Goal: Task Accomplishment & Management: Complete application form

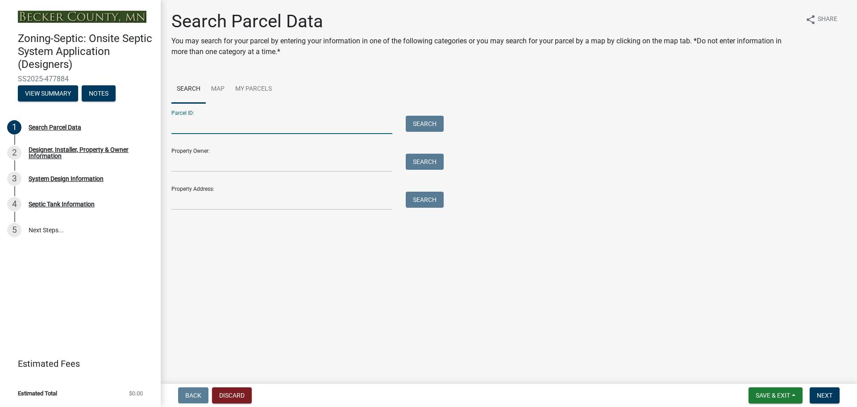
click at [192, 121] on input "Parcel ID:" at bounding box center [281, 125] width 221 height 18
type input "250449000"
click at [430, 123] on button "Search" at bounding box center [425, 124] width 38 height 16
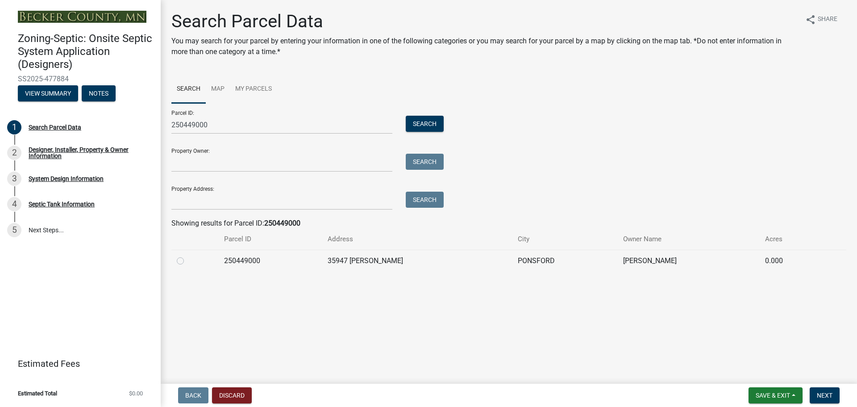
click at [188, 255] on label at bounding box center [188, 255] width 0 height 0
click at [188, 261] on input "radio" at bounding box center [191, 258] width 6 height 6
radio input "true"
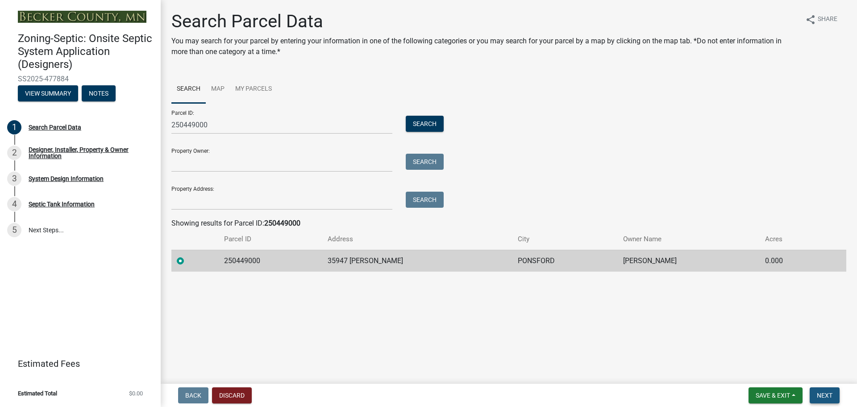
click at [828, 396] on span "Next" at bounding box center [825, 395] width 16 height 7
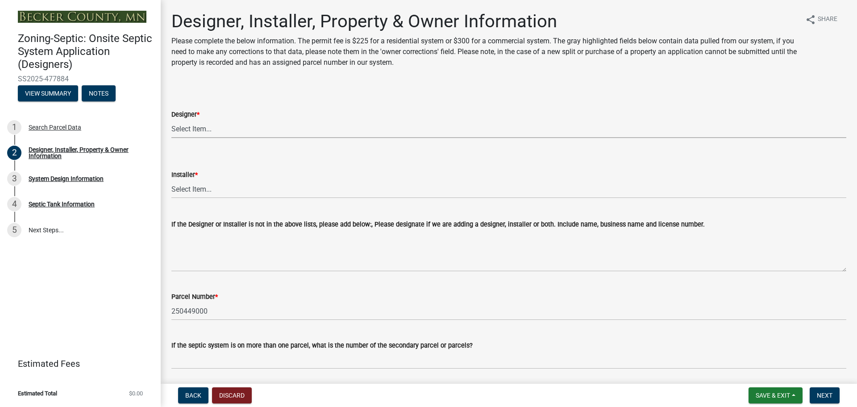
click at [191, 128] on select "Select Item... OTHER – Not listed (please add in next field and we will add to …" at bounding box center [508, 129] width 675 height 18
click at [171, 120] on select "Select Item... OTHER – Not listed (please add in next field and we will add to …" at bounding box center [508, 129] width 675 height 18
select select "53765da9-af58-43bd-9aa2-c397a251f142"
click at [192, 187] on select "Select Item... OTHER – Not listed (please add in next field and we will add to …" at bounding box center [508, 189] width 675 height 18
click at [171, 180] on select "Select Item... OTHER – Not listed (please add in next field and we will add to …" at bounding box center [508, 189] width 675 height 18
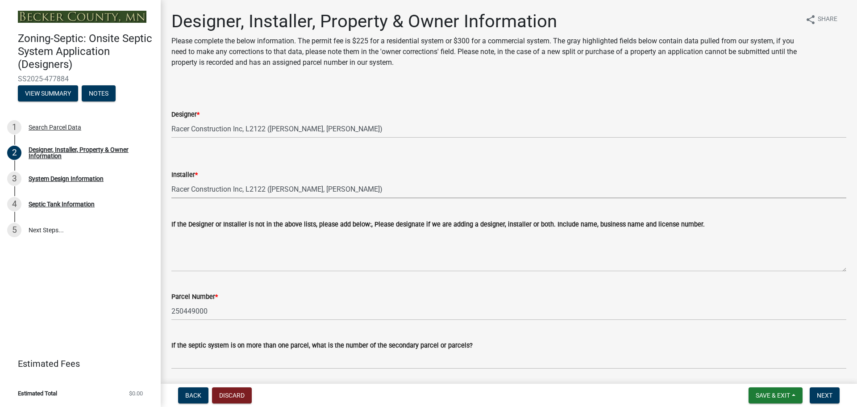
select select "c9e7d0f1-9d4b-46b5-a018-374004017766"
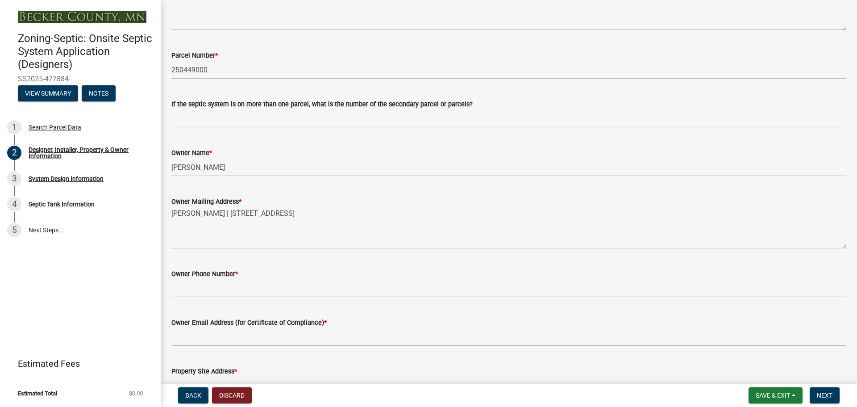
scroll to position [268, 0]
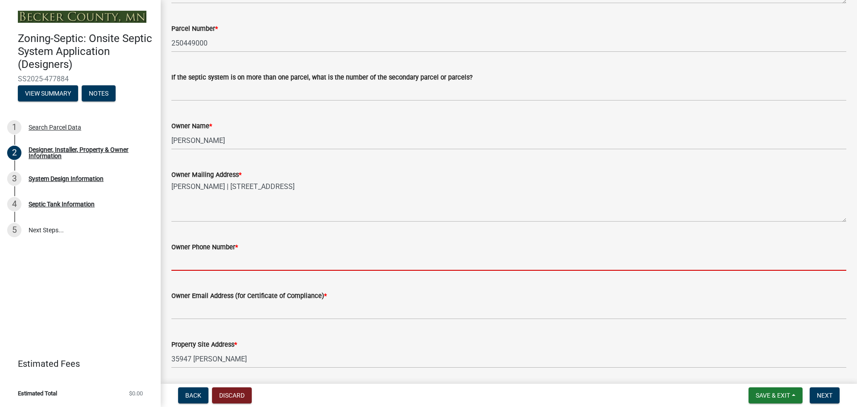
click at [200, 260] on input "Owner Phone Number *" at bounding box center [508, 261] width 675 height 18
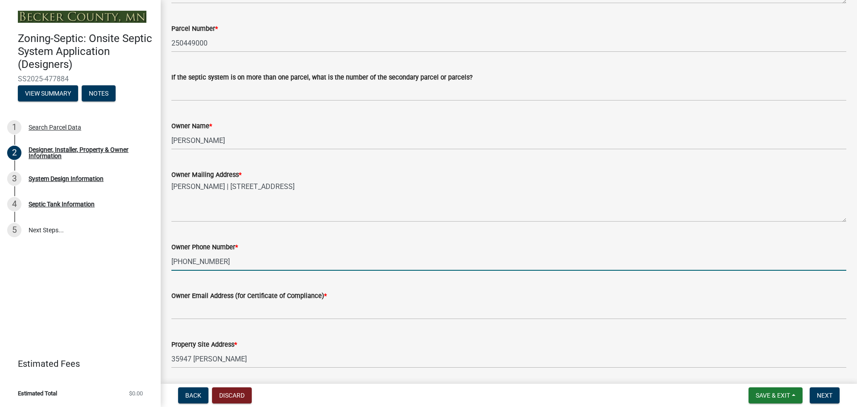
type input "[PHONE_NUMBER]"
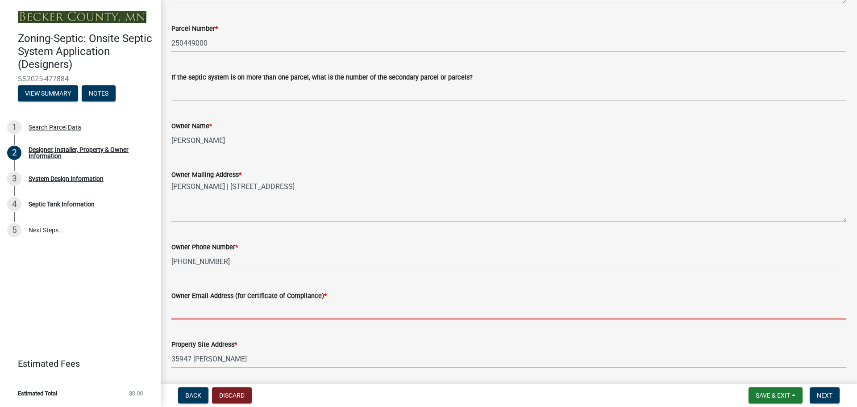
click at [205, 310] on input "Owner Email Address (for Certificate of Compliance) *" at bounding box center [508, 310] width 675 height 18
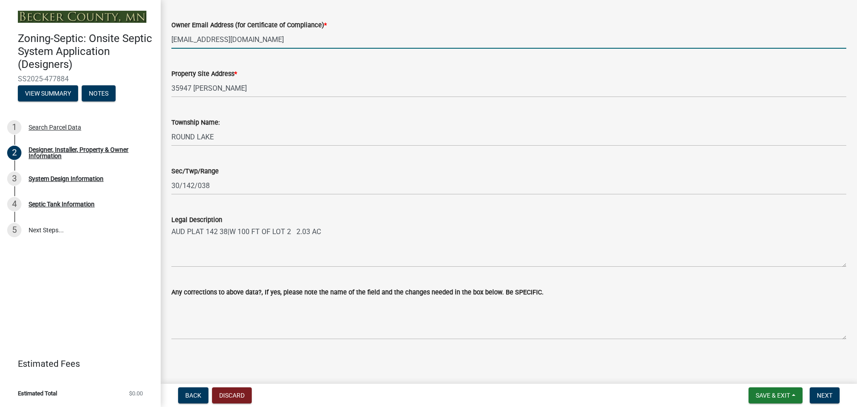
scroll to position [540, 0]
type input "[EMAIL_ADDRESS][DOMAIN_NAME]"
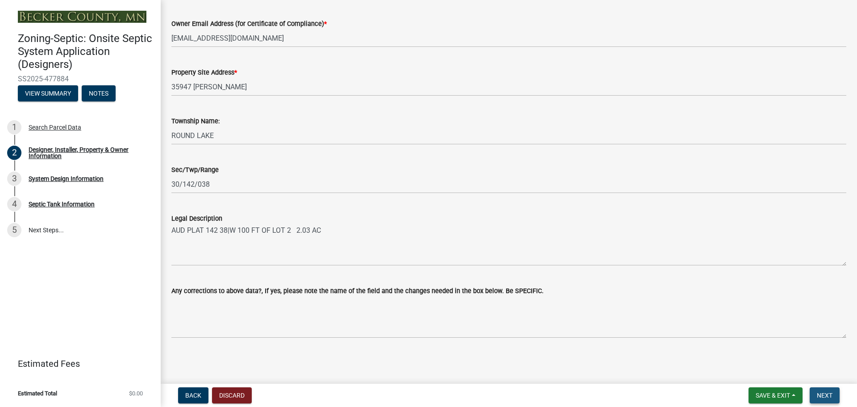
click at [827, 394] on span "Next" at bounding box center [825, 395] width 16 height 7
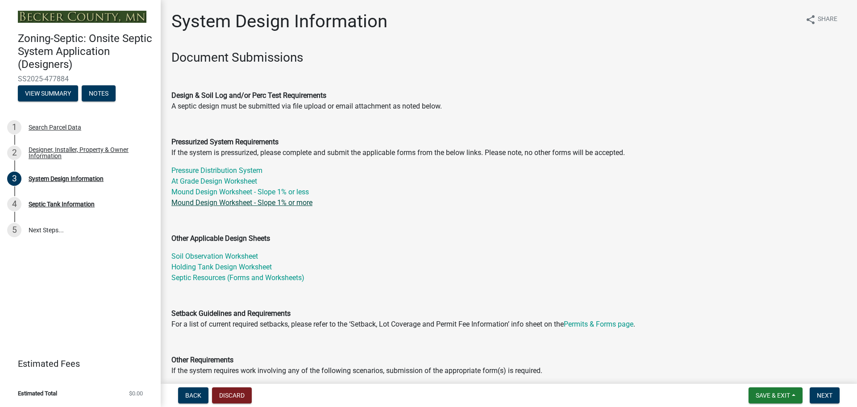
click at [217, 202] on link "Mound Design Worksheet - Slope 1% or more" at bounding box center [241, 202] width 141 height 8
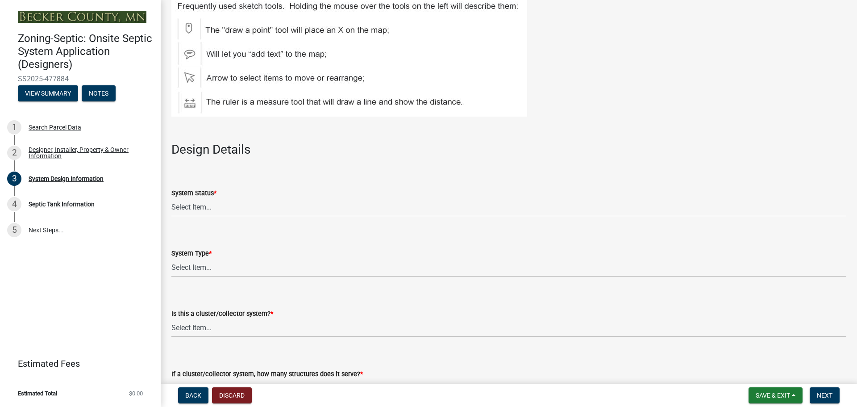
scroll to position [982, 0]
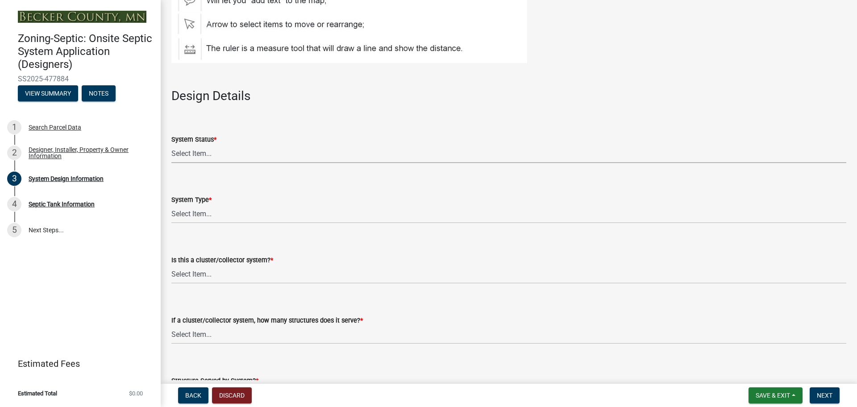
click at [196, 151] on select "Select Item... No Existing System Replacement System Failing System (Cesspool, …" at bounding box center [508, 154] width 675 height 18
click at [171, 145] on select "Select Item... No Existing System Replacement System Failing System (Cesspool, …" at bounding box center [508, 154] width 675 height 18
select select "55497d75-c43f-4635-a730-e0737ce05d56"
click at [199, 212] on select "Select Item... Type I Type II Type III Type IV Type V" at bounding box center [508, 214] width 675 height 18
click at [171, 205] on select "Select Item... Type I Type II Type III Type IV Type V" at bounding box center [508, 214] width 675 height 18
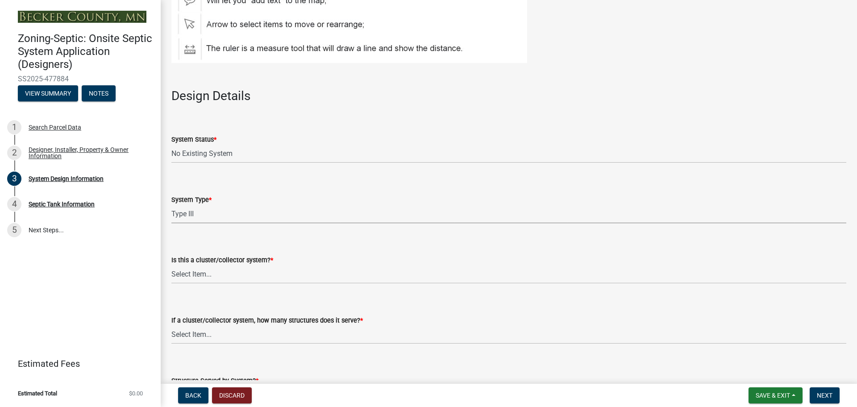
select select "841e6e1b-3a1e-4ec6-be41-af079aae60a3"
click at [196, 274] on select "Select Item... Yes No" at bounding box center [508, 274] width 675 height 18
click at [171, 265] on select "Select Item... Yes No" at bounding box center [508, 274] width 675 height 18
select select "011fbff4-a41d-4a75-9bd8-71c7e6c69e0d"
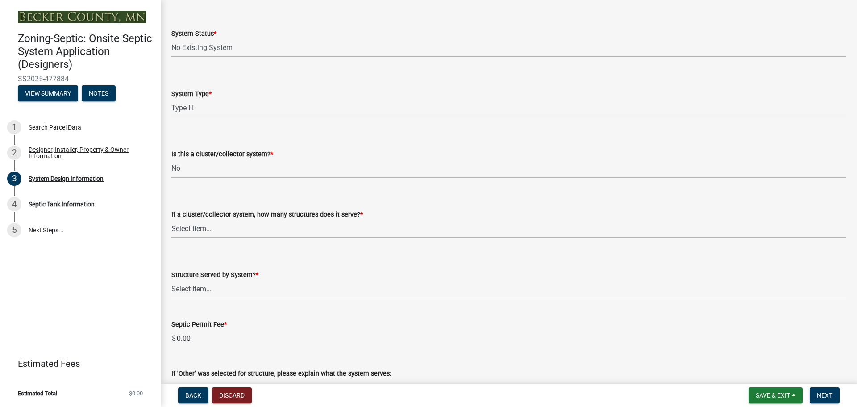
scroll to position [1116, 0]
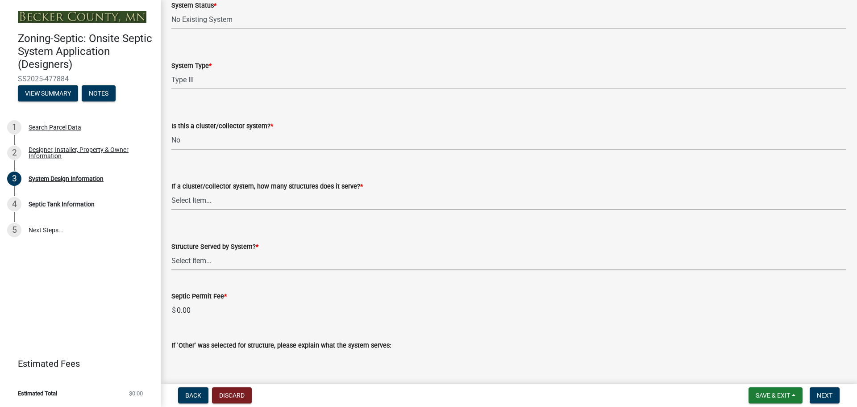
click at [198, 197] on select "Select Item... Not a cluster/collector system 1 2 3 4 5 6 7 8 9 10" at bounding box center [508, 201] width 675 height 18
click at [171, 192] on select "Select Item... Not a cluster/collector system 1 2 3 4 5 6 7 8 9 10" at bounding box center [508, 201] width 675 height 18
select select "85fdfef2-2683-4311-b5d5-5505f6411127"
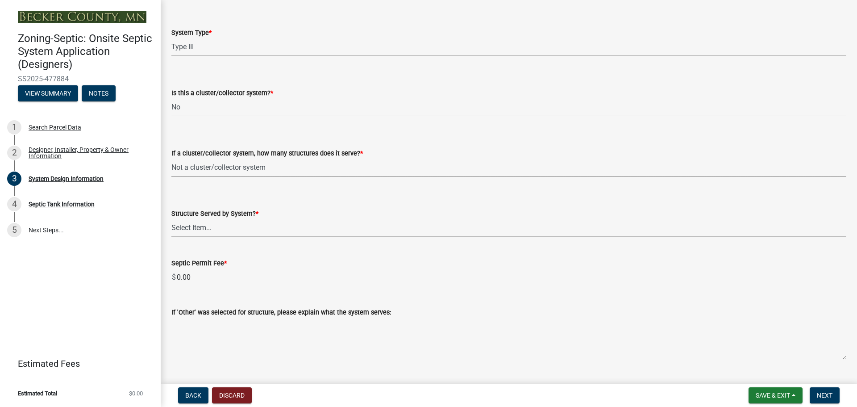
scroll to position [1205, 0]
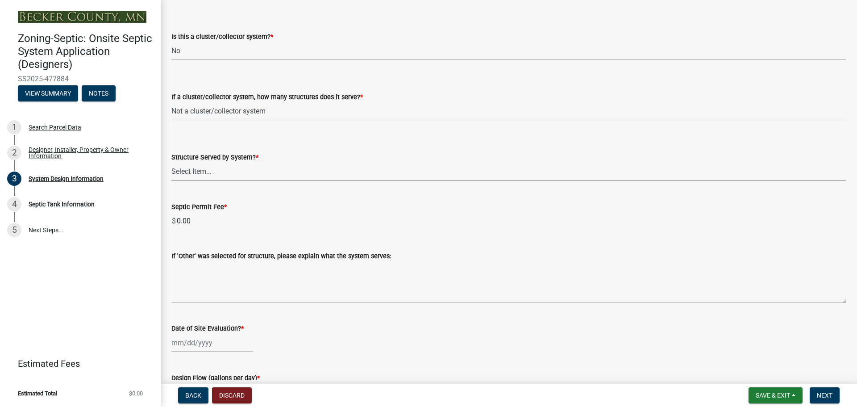
click at [184, 168] on select "Select Item... Commercial Resort Commercial - Non Resort Other Full-Time Dwelli…" at bounding box center [508, 172] width 675 height 18
click at [171, 163] on select "Select Item... Commercial Resort Commercial - Non Resort Other Full-Time Dwelli…" at bounding box center [508, 172] width 675 height 18
select select "d95a9312-c8a1-4ec7-8581-25dbcf440a1f"
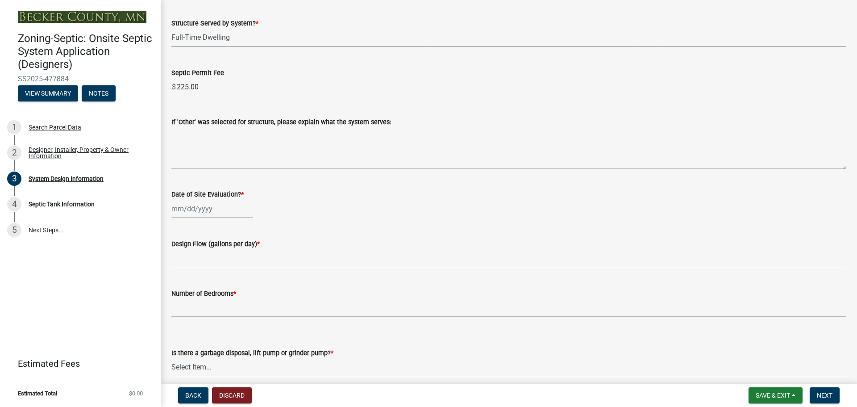
scroll to position [1384, 0]
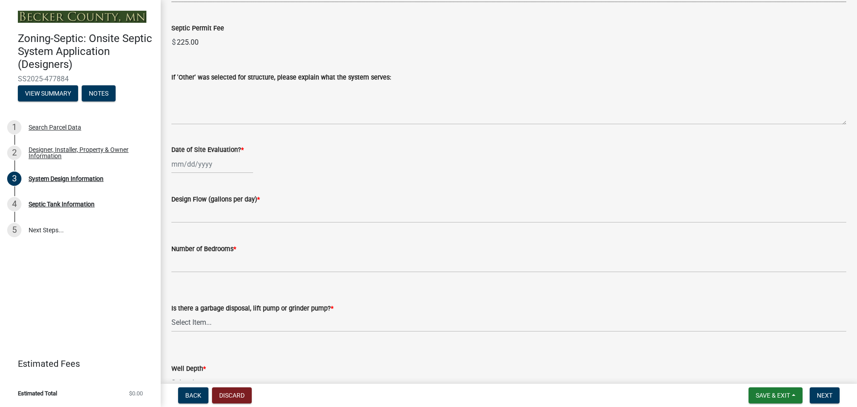
select select "9"
select select "2025"
click at [187, 165] on div "[PERSON_NAME] Feb Mar Apr [PERSON_NAME][DATE] Oct Nov [DATE] 1526 1527 1528 152…" at bounding box center [212, 164] width 82 height 18
click at [195, 211] on div "2" at bounding box center [195, 211] width 14 height 14
type input "[DATE]"
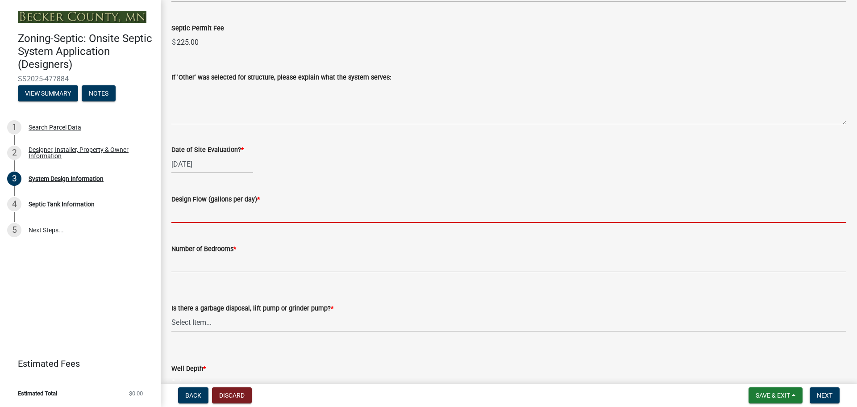
click at [195, 217] on input "text" at bounding box center [508, 213] width 675 height 18
type input "450"
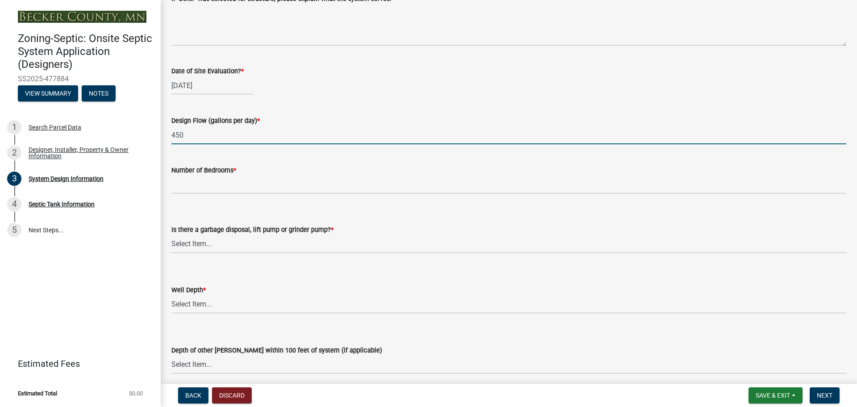
scroll to position [1473, 0]
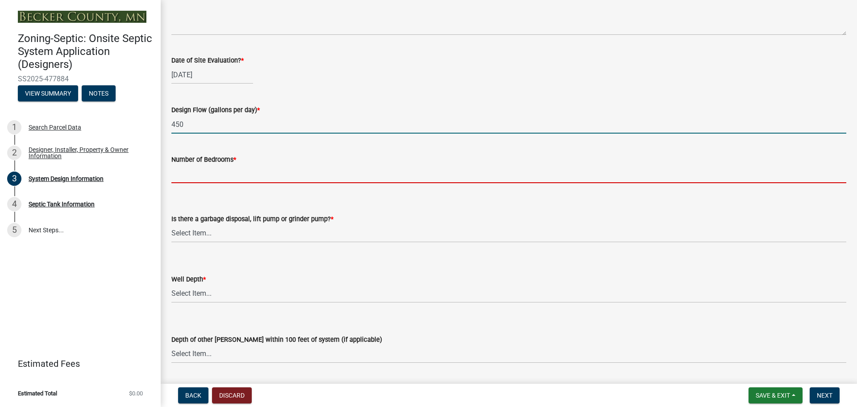
click at [210, 175] on input "Number of Bedrooms *" at bounding box center [508, 174] width 675 height 18
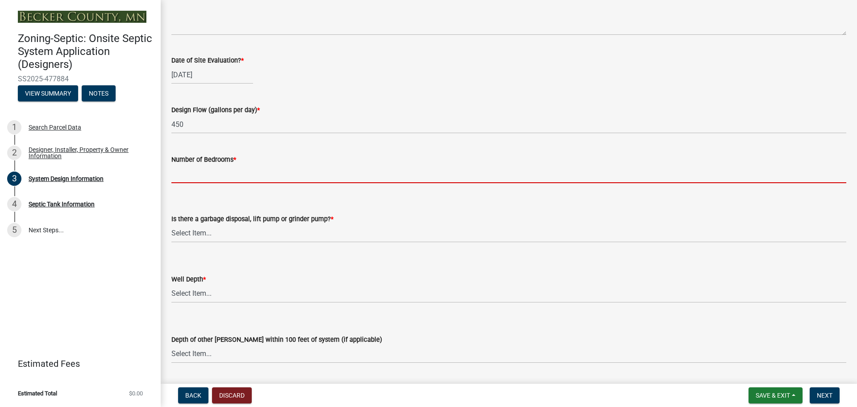
type input "2"
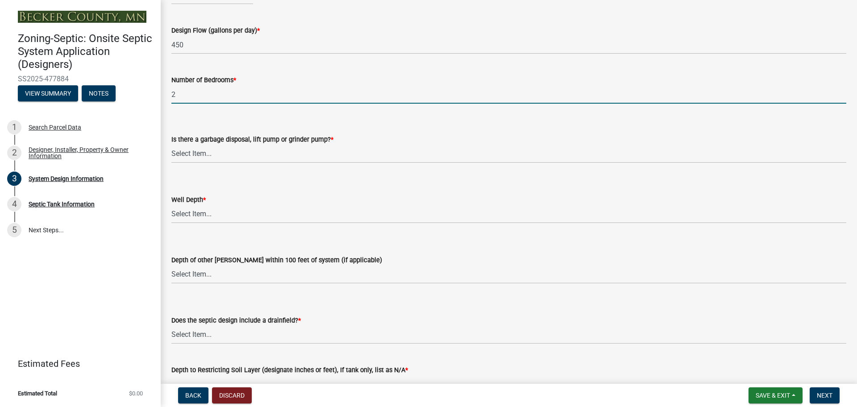
scroll to position [1563, 0]
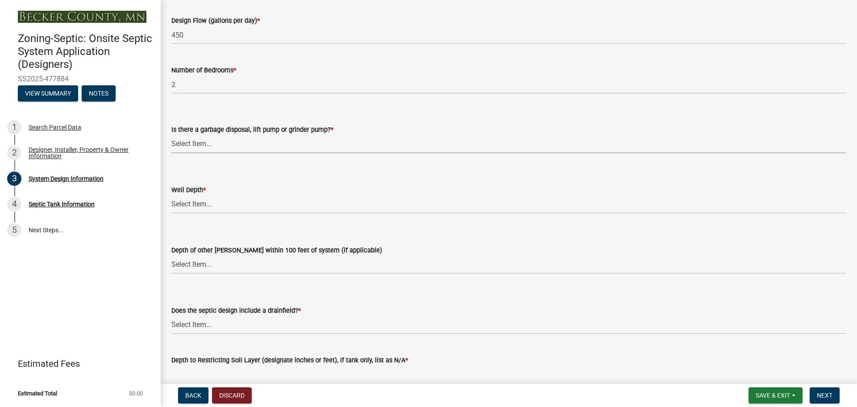
click at [203, 143] on select "Select Item... Yes No" at bounding box center [508, 144] width 675 height 18
click at [171, 135] on select "Select Item... Yes No" at bounding box center [508, 144] width 675 height 18
select select "ba735beb-519e-40f0-ae20-62d65fc4c46b"
click at [197, 202] on select "Select Item... Deep Well Shallow Well Well not yet installed - To be drilled No…" at bounding box center [508, 204] width 675 height 18
click at [171, 195] on select "Select Item... Deep Well Shallow Well Well not yet installed - To be drilled No…" at bounding box center [508, 204] width 675 height 18
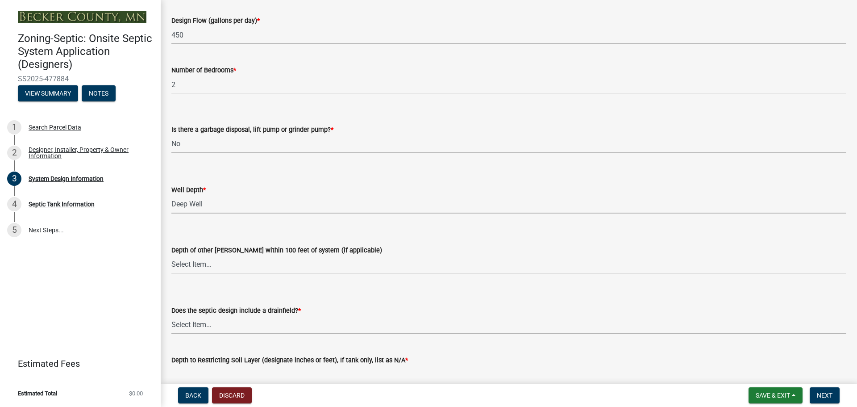
select select "ef698bf5-6172-44c1-9ffb-522c07469aed"
click at [197, 264] on select "Select Item... Deep Well Shallow Well No other [PERSON_NAME]" at bounding box center [508, 264] width 675 height 18
click at [171, 255] on select "Select Item... Deep Well Shallow Well No other [PERSON_NAME]" at bounding box center [508, 264] width 675 height 18
select select "384fc250-a67e-4e5e-a6e0-19116deb63e7"
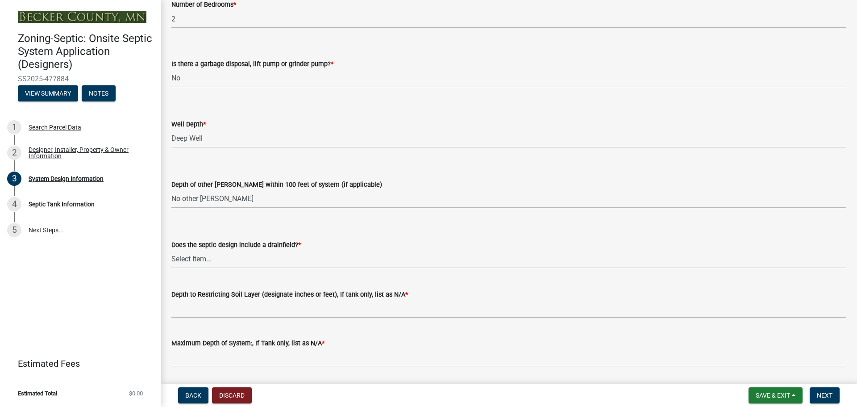
scroll to position [1652, 0]
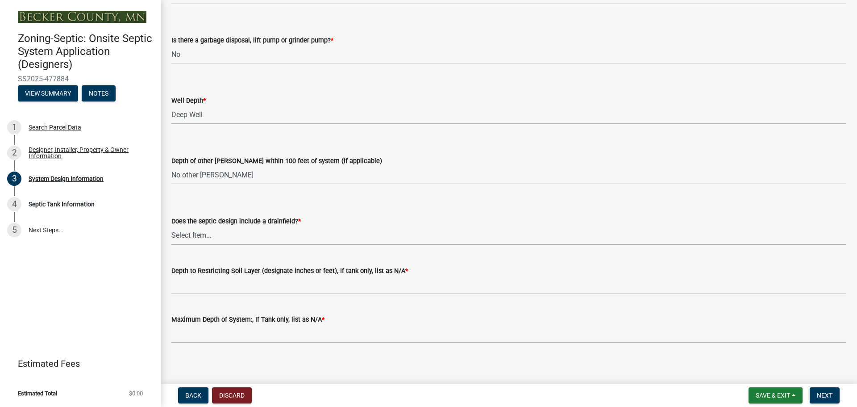
click at [198, 235] on select "Select Item... Yes No Existing - COC must by submitted" at bounding box center [508, 235] width 675 height 18
click at [171, 226] on select "Select Item... Yes No Existing - COC must by submitted" at bounding box center [508, 235] width 675 height 18
select select "a0c59fcd-b61c-4c3a-90a8-e70849750c47"
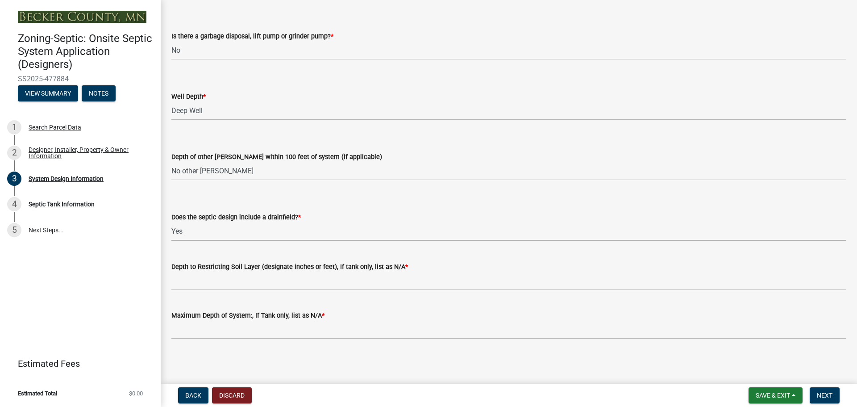
scroll to position [1657, 0]
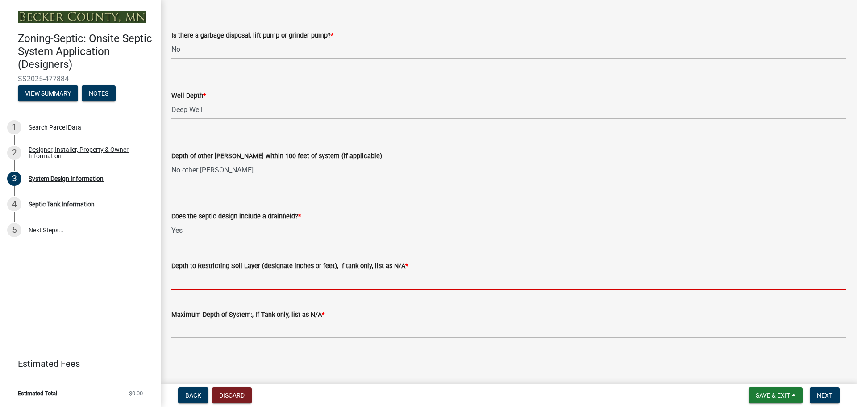
click at [200, 278] on input "Depth to Restricting Soil Layer (designate inches or feet), If tank only, list …" at bounding box center [508, 280] width 675 height 18
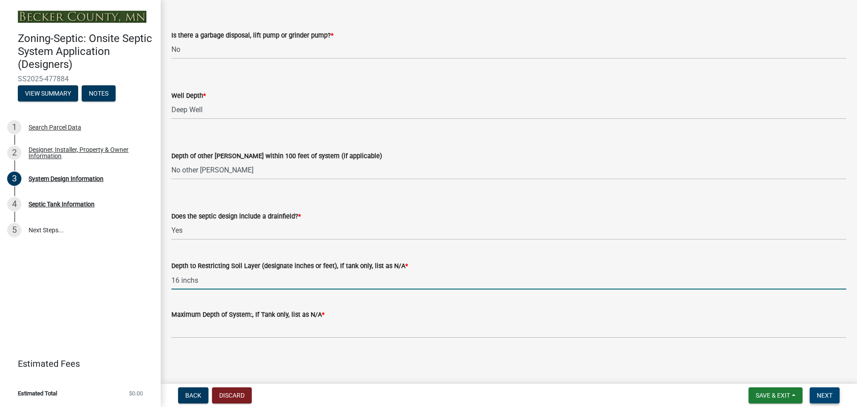
type input "16 inchs"
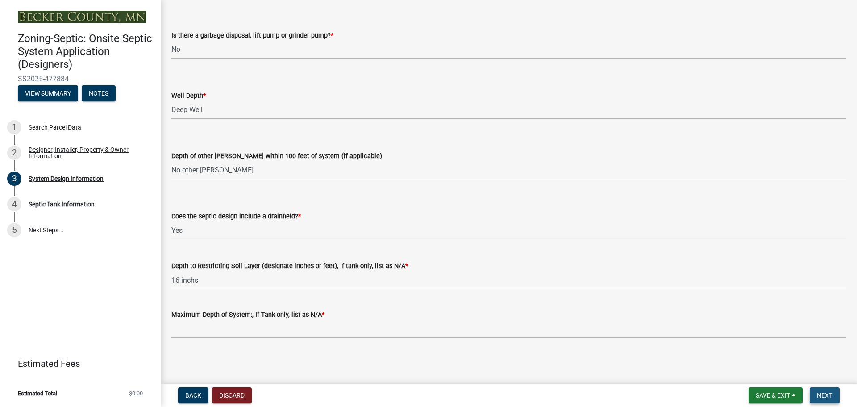
click at [825, 392] on span "Next" at bounding box center [825, 395] width 16 height 7
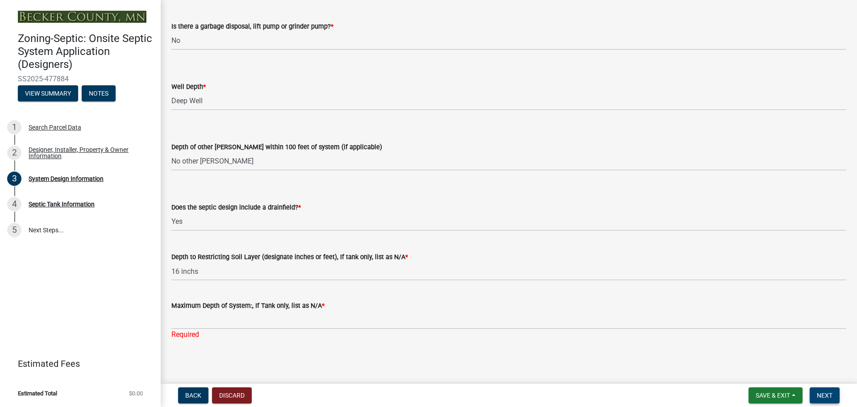
scroll to position [1668, 0]
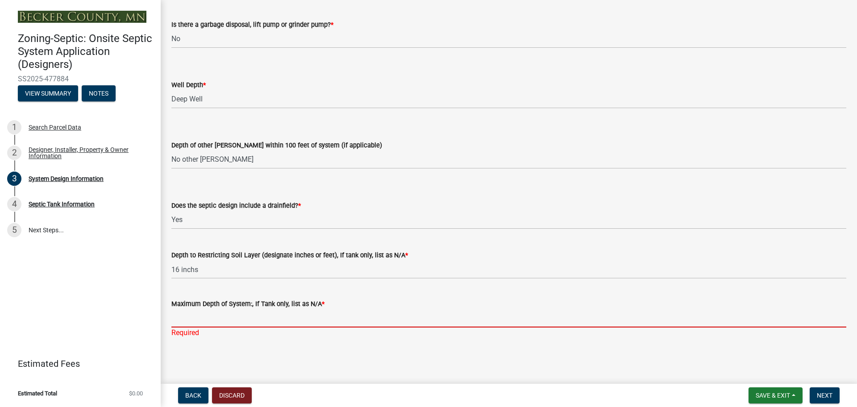
click at [210, 317] on input "Maximum Depth of System:, If Tank only, list as N/A *" at bounding box center [508, 318] width 675 height 18
type input "Mound 2ft lift"
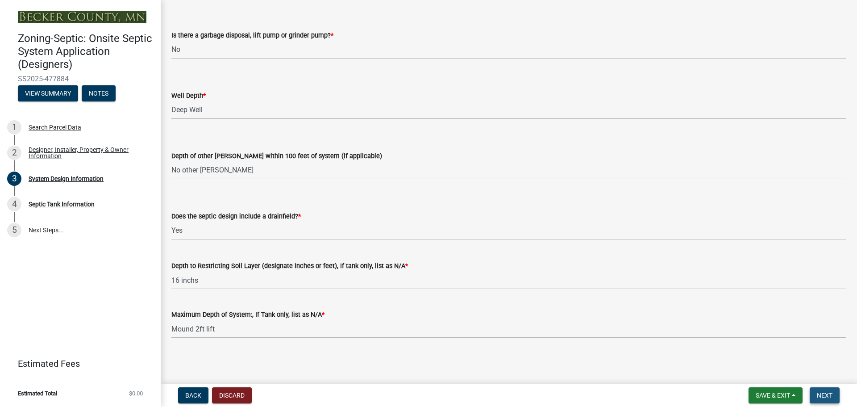
scroll to position [1657, 0]
click at [830, 393] on span "Next" at bounding box center [825, 395] width 16 height 7
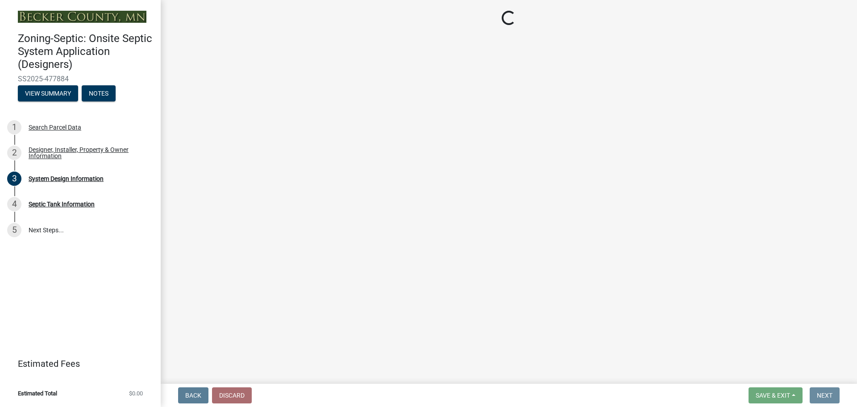
scroll to position [0, 0]
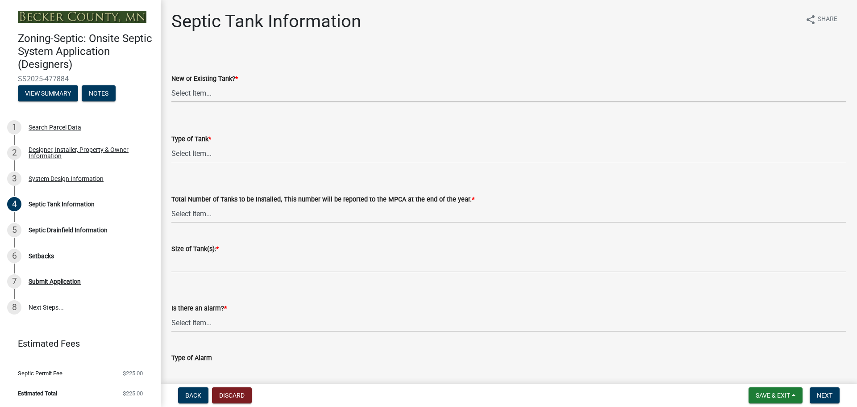
click at [201, 92] on select "Select Item... New Existing Both -New and Existing Tank" at bounding box center [508, 93] width 675 height 18
click at [171, 84] on select "Select Item... New Existing Both -New and Existing Tank" at bounding box center [508, 93] width 675 height 18
select select "f9fbe67c-c1cf-4a63-8ad4-799ce56b7f21"
click at [198, 150] on select "Select Item... Single Septic Tank Compartmented Tank Single Tank plus Compartme…" at bounding box center [508, 153] width 675 height 18
click at [171, 144] on select "Select Item... Single Septic Tank Compartmented Tank Single Tank plus Compartme…" at bounding box center [508, 153] width 675 height 18
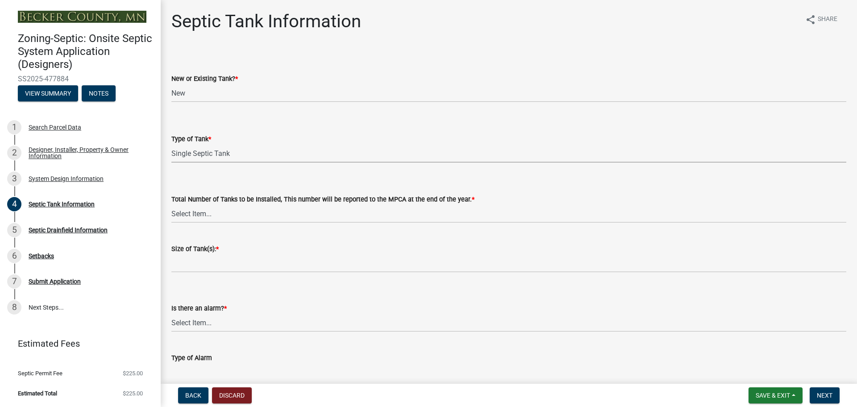
select select "755580e7-6a23-4f31-b987-1fba436fc27e"
click at [194, 213] on select "Select Item... 0 1 2 3 4" at bounding box center [508, 213] width 675 height 18
click at [171, 204] on select "Select Item... 0 1 2 3 4" at bounding box center [508, 213] width 675 height 18
select select "e0ee17af-48b7-4b92-9885-812dbb1428e7"
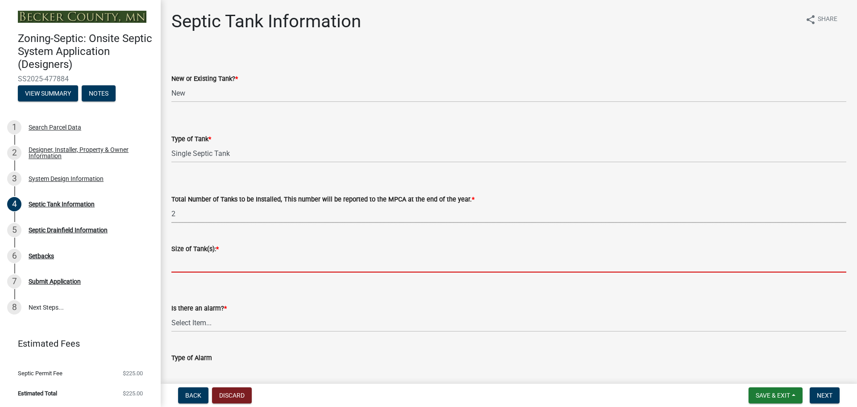
click at [199, 263] on input "Size of Tank(s): *" at bounding box center [508, 263] width 675 height 18
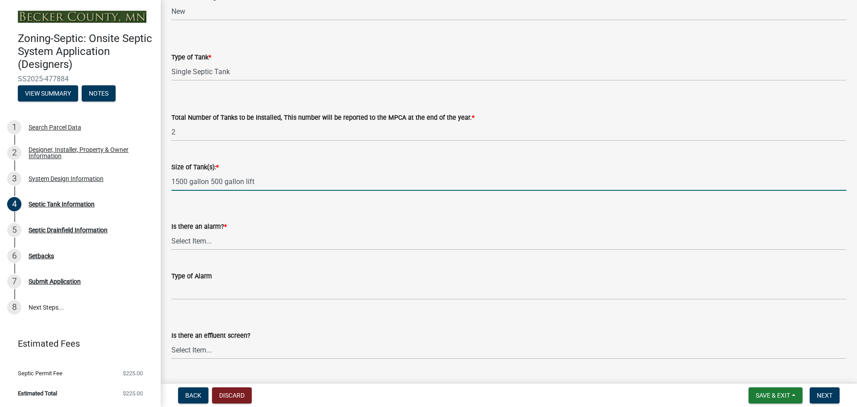
scroll to position [89, 0]
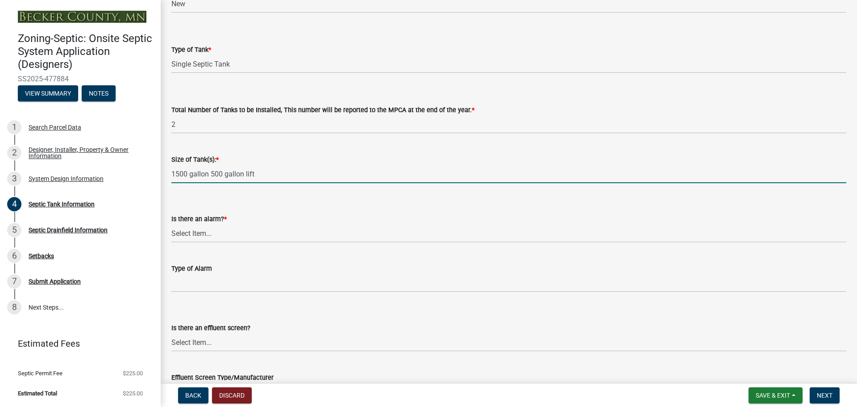
type input "1500 gallon 500 gallon lift"
click at [193, 231] on select "Select Item... Yes No" at bounding box center [508, 233] width 675 height 18
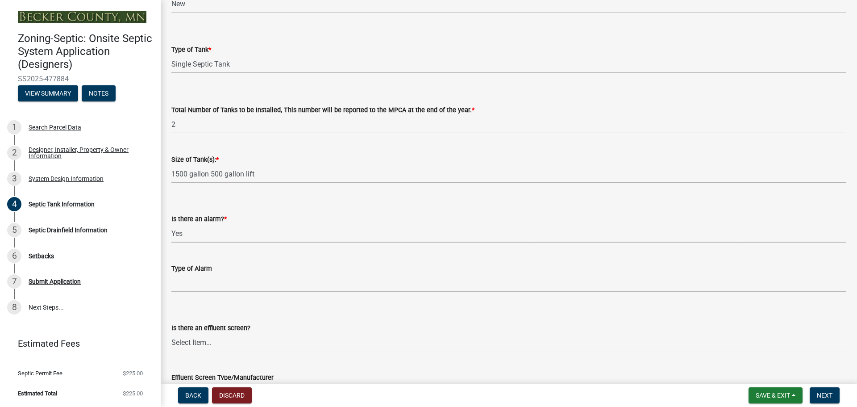
click at [171, 224] on select "Select Item... Yes No" at bounding box center [508, 233] width 675 height 18
select select "c84d9e4c-2287-4d2e-9ef7-9874a7456ee3"
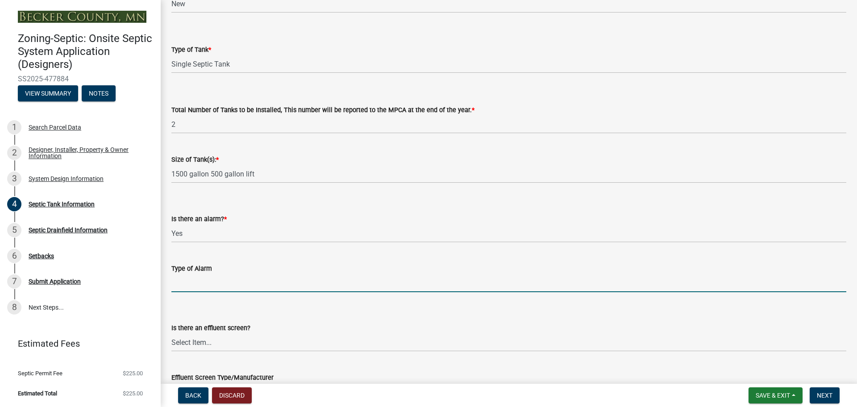
click at [202, 278] on input "Type of Alarm" at bounding box center [508, 283] width 675 height 18
type input "Electric"
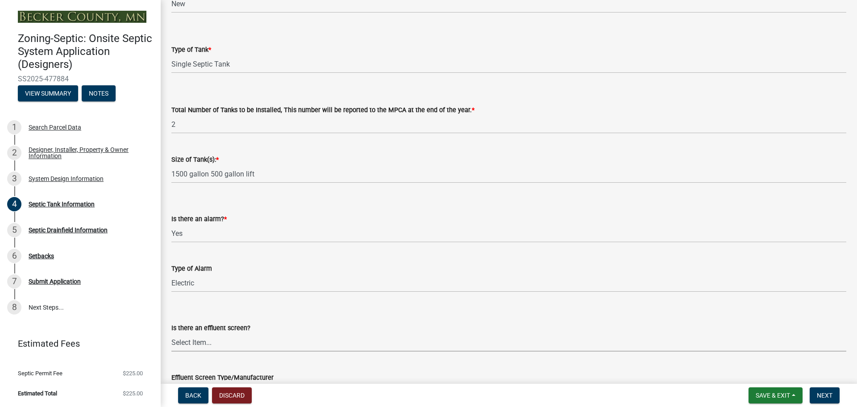
click at [199, 342] on select "Select Item... Yes No" at bounding box center [508, 342] width 675 height 18
click at [171, 333] on select "Select Item... Yes No" at bounding box center [508, 342] width 675 height 18
select select "a956bcdf-8f12-4f61-bfc1-a6e229dc0595"
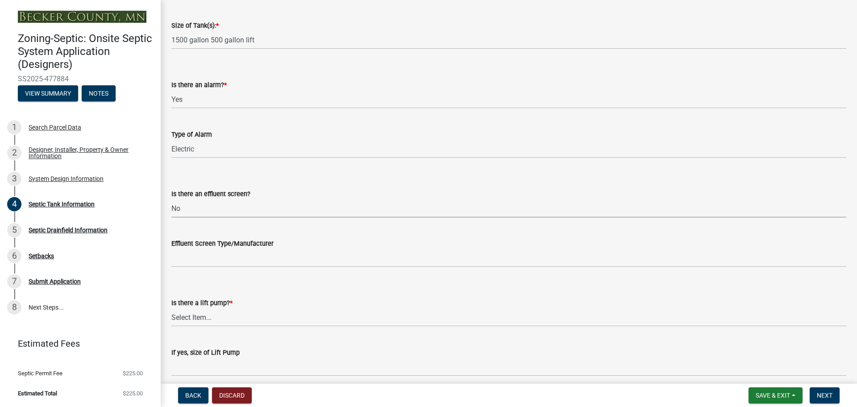
scroll to position [268, 0]
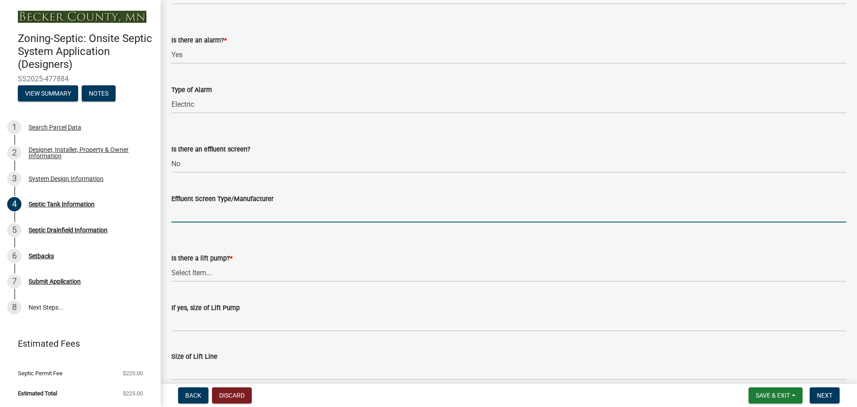
click at [209, 209] on input "Effluent Screen Type/Manufacturer" at bounding box center [508, 213] width 675 height 18
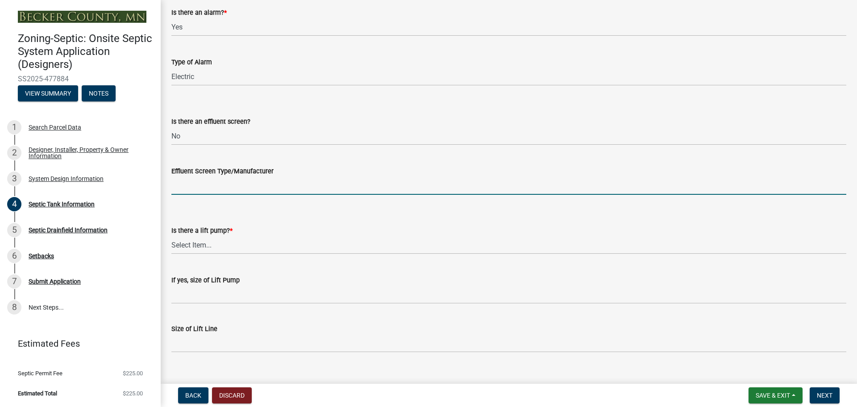
scroll to position [310, 0]
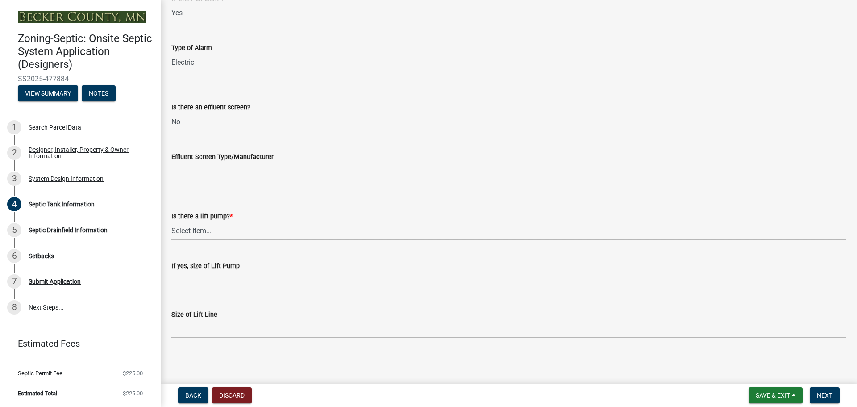
click at [192, 229] on select "Select Item... Yes No" at bounding box center [508, 230] width 675 height 18
click at [171, 221] on select "Select Item... Yes No" at bounding box center [508, 230] width 675 height 18
select select "7b57e397-6881-49c8-9b87-e40bdbeb8239"
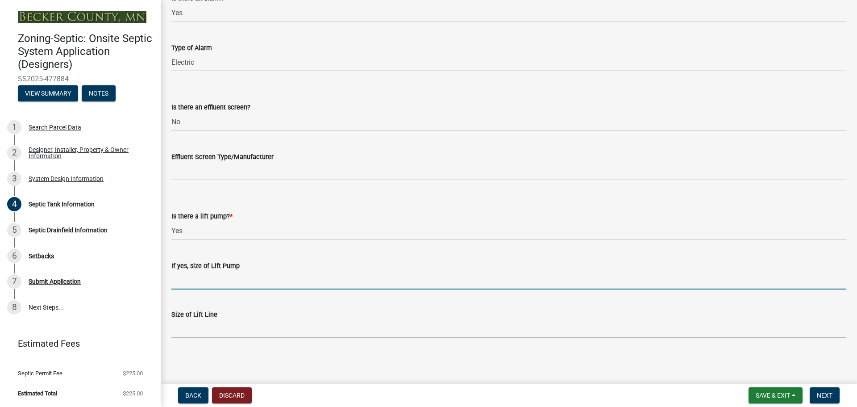
click at [206, 280] on input "If yes, size of Lift Pump" at bounding box center [508, 280] width 675 height 18
type input "[PERSON_NAME] 98"
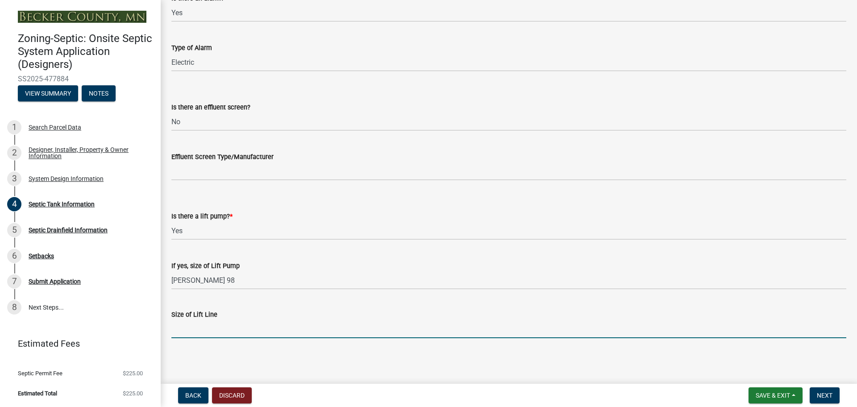
click at [210, 325] on input "Size of Lift Line" at bounding box center [508, 329] width 675 height 18
type input "2 inch"
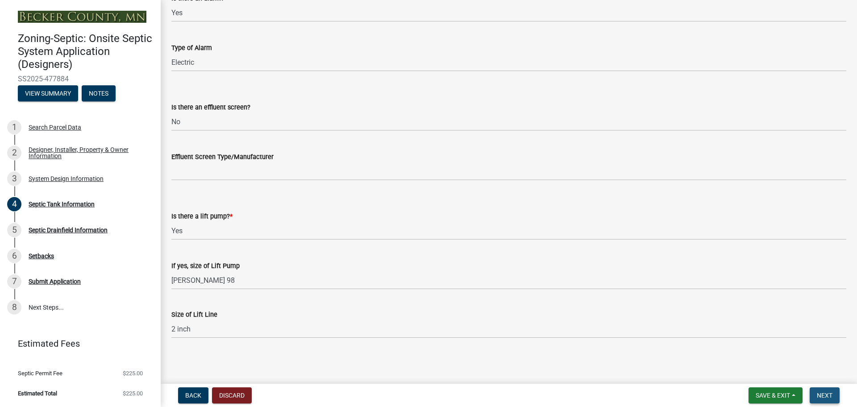
click at [822, 393] on span "Next" at bounding box center [825, 395] width 16 height 7
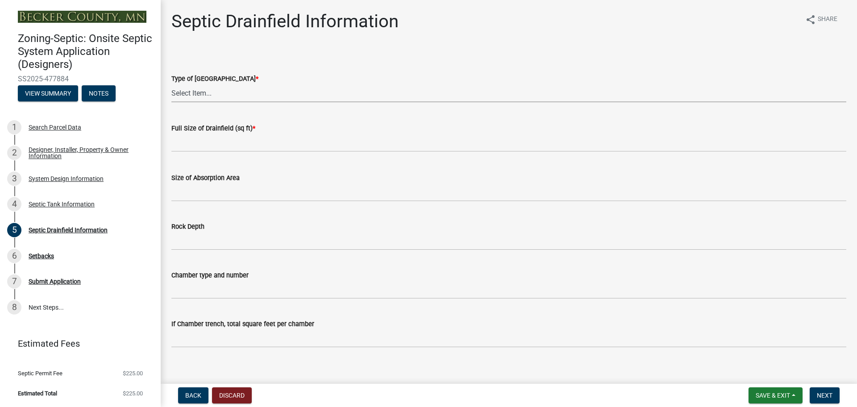
click at [193, 90] on select "Select Item... Chamber Trench Rock Trench Gravelless Mound Pressure Bed Seepage…" at bounding box center [508, 93] width 675 height 18
click at [171, 84] on select "Select Item... Chamber Trench Rock Trench Gravelless Mound Pressure Bed Seepage…" at bounding box center [508, 93] width 675 height 18
select select "757b77d3-357c-421c-8450-4fc78db4eecb"
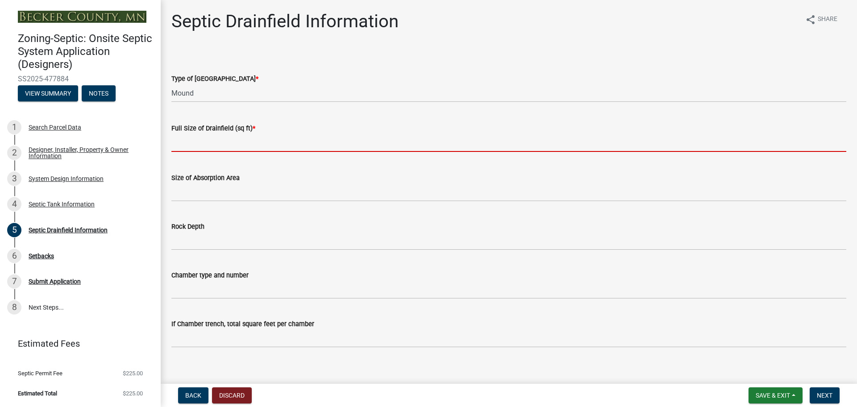
click at [200, 141] on input "text" at bounding box center [508, 142] width 675 height 18
type input "381"
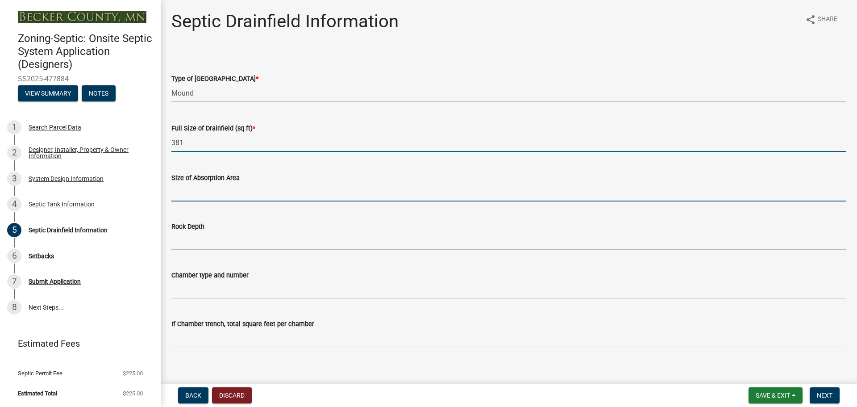
click at [201, 192] on input "Size of Absorption Area" at bounding box center [508, 192] width 675 height 18
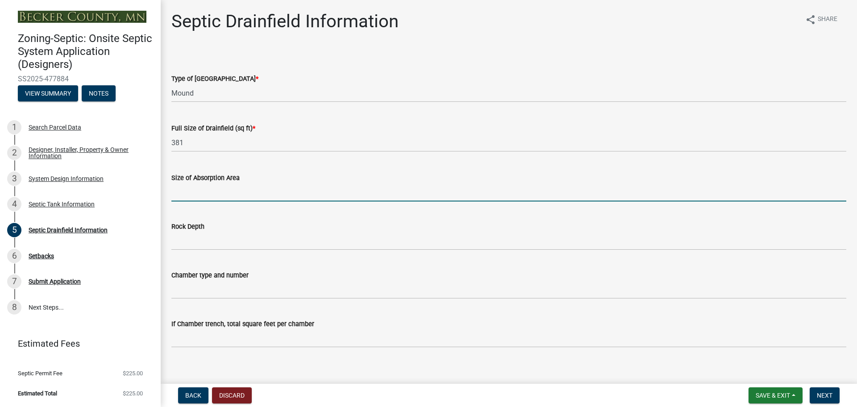
type input "381"
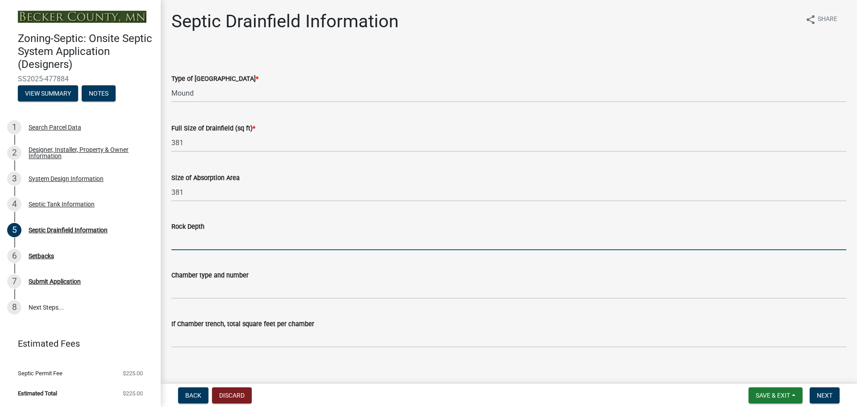
click at [201, 243] on input "Rock Depth" at bounding box center [508, 241] width 675 height 18
type input "1 ft"
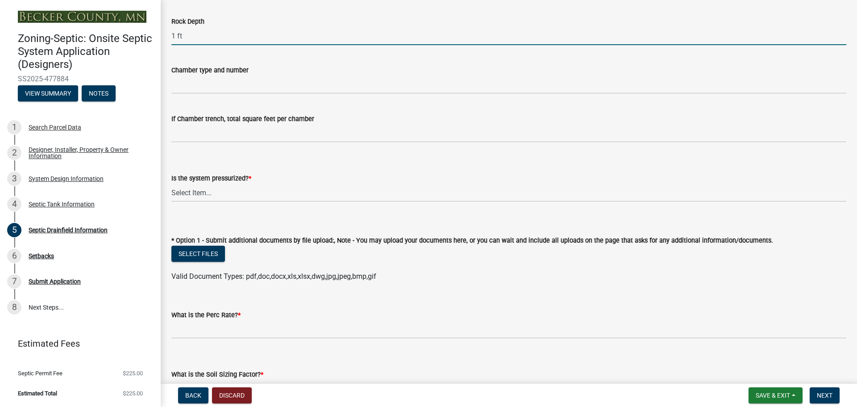
scroll to position [223, 0]
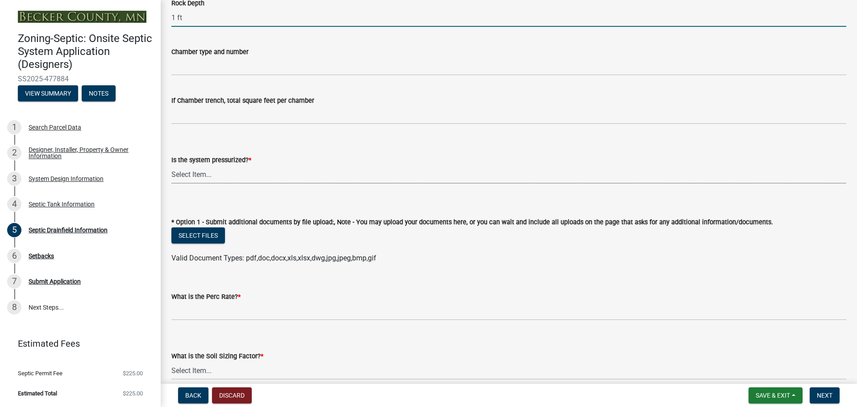
click at [198, 173] on select "Select Item... Yes No" at bounding box center [508, 174] width 675 height 18
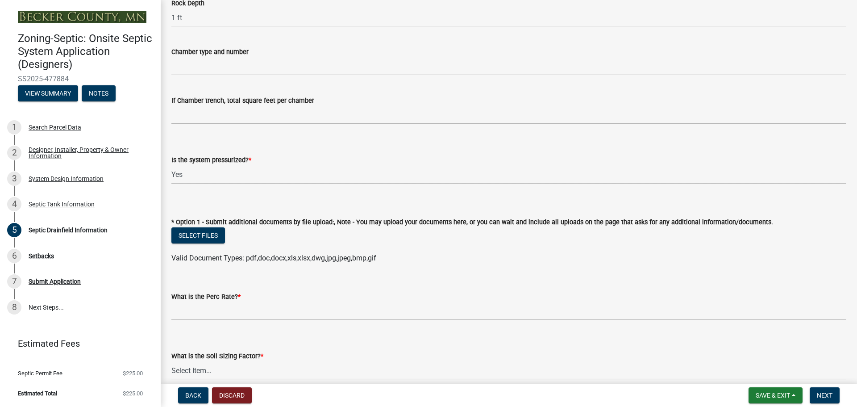
click at [171, 165] on select "Select Item... Yes No" at bounding box center [508, 174] width 675 height 18
select select "366d546d-8bc3-42fb-bca7-8a9455861f61"
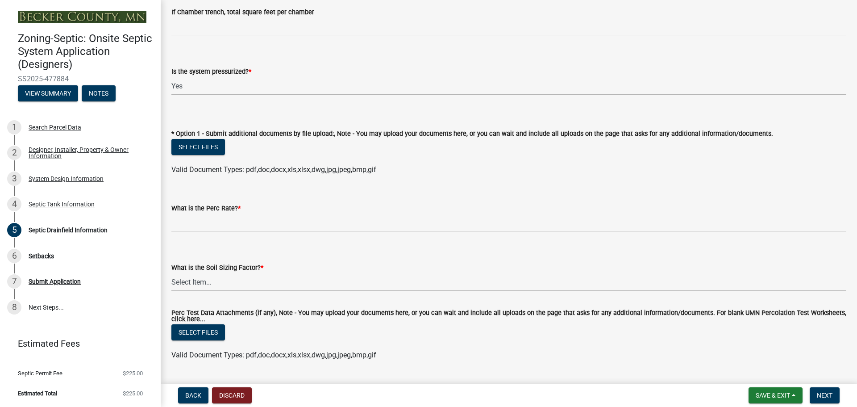
scroll to position [313, 0]
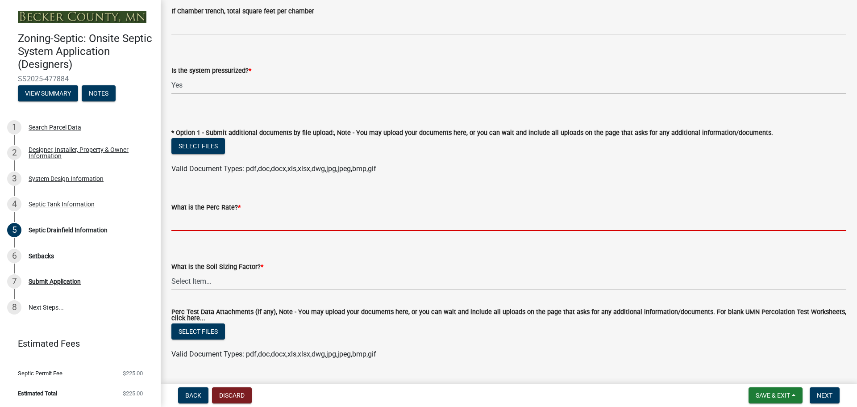
click at [215, 217] on input "What is the Perc Rate? *" at bounding box center [508, 222] width 675 height 18
type input "N/a"
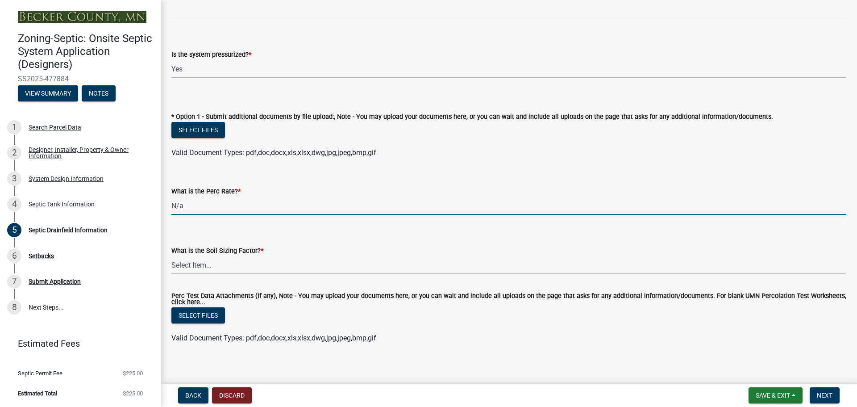
scroll to position [335, 0]
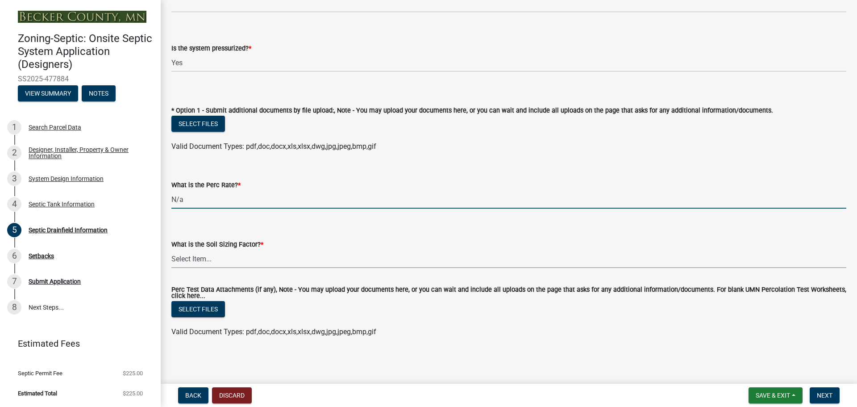
click at [199, 257] on select "Select Item... 0.00 0.24 0.45 0.50 0.60 0.78 .83 1.27 1.67" at bounding box center [508, 259] width 675 height 18
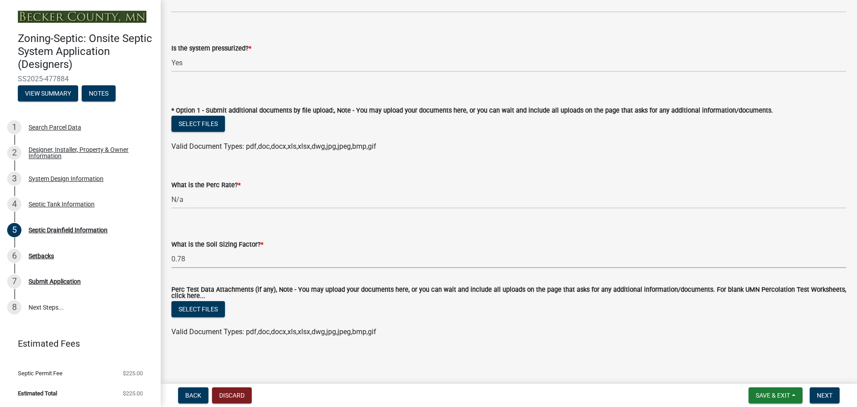
click at [171, 250] on select "Select Item... 0.00 0.24 0.45 0.50 0.60 0.78 .83 1.27 1.67" at bounding box center [508, 259] width 675 height 18
click at [182, 255] on select "Select Item... 0.00 0.24 0.45 0.50 0.60 0.78 .83 1.27 1.67" at bounding box center [508, 259] width 675 height 18
click at [171, 250] on select "Select Item... 0.00 0.24 0.45 0.50 0.60 0.78 .83 1.27 1.67" at bounding box center [508, 259] width 675 height 18
select select "dac4ac35-55b4-499a-b025-a1e3fbf96bb4"
click at [822, 395] on span "Next" at bounding box center [825, 395] width 16 height 7
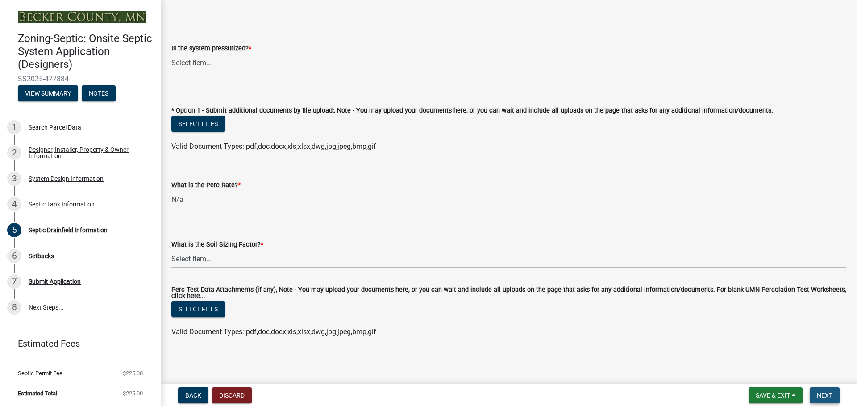
scroll to position [0, 0]
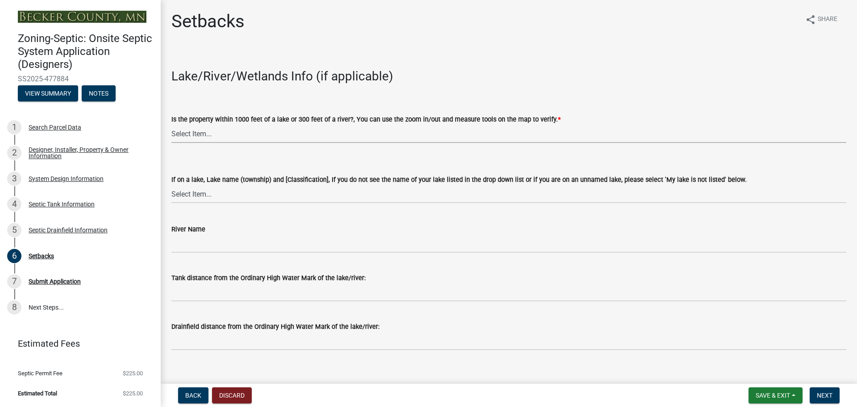
click at [198, 131] on select "Select Item... Yes No" at bounding box center [508, 134] width 675 height 18
click at [171, 125] on select "Select Item... Yes No" at bounding box center [508, 134] width 675 height 18
select select "c245ec0d-8d6f-4710-ab2b-b3aa70611708"
click at [196, 191] on select "Select Item... [GEOGRAPHIC_DATA] is not listed below [GEOGRAPHIC_DATA] ([GEOGRA…" at bounding box center [508, 194] width 675 height 18
click at [171, 185] on select "Select Item... [GEOGRAPHIC_DATA] is not listed below [GEOGRAPHIC_DATA] ([GEOGRA…" at bounding box center [508, 194] width 675 height 18
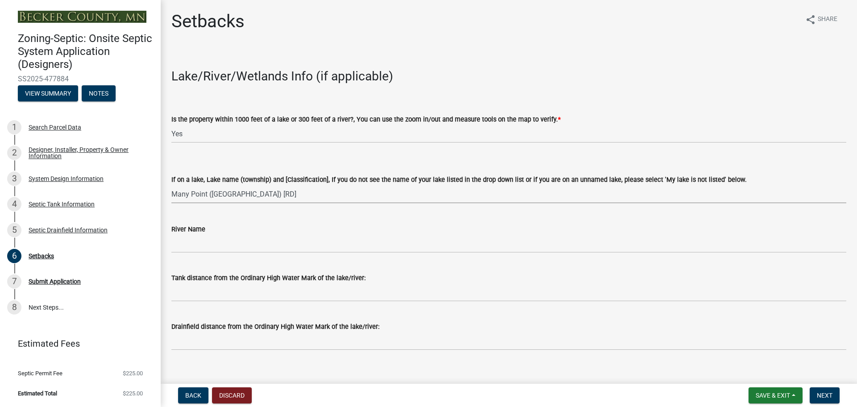
select select "eb487ee9-d165-4864-88f7-255c550d030b"
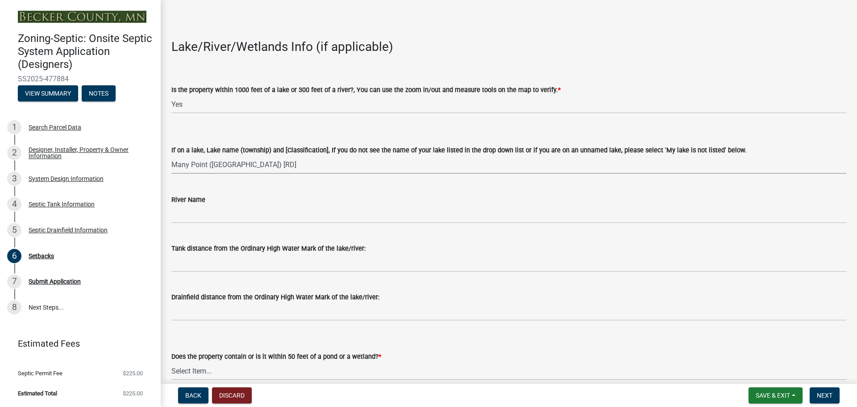
scroll to position [45, 0]
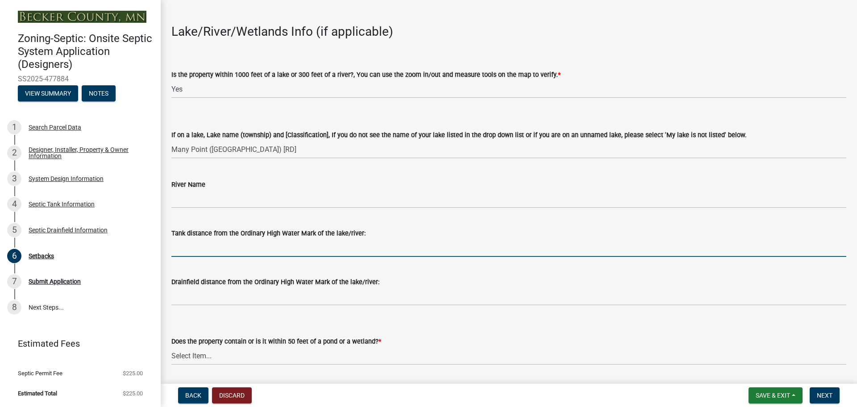
click at [195, 246] on input "Tank distance from the Ordinary High Water Mark of the lake/river:" at bounding box center [508, 247] width 675 height 18
type input "75+"
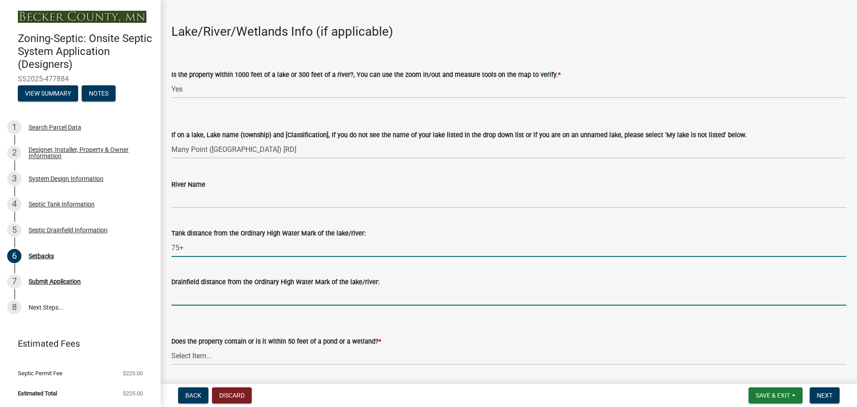
click at [193, 295] on input "Drainfield distance from the Ordinary High Water Mark of the lake/river:" at bounding box center [508, 296] width 675 height 18
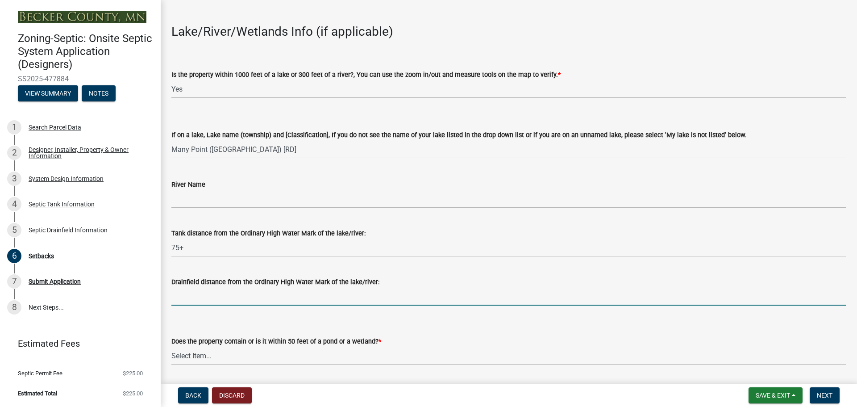
type input "75+"
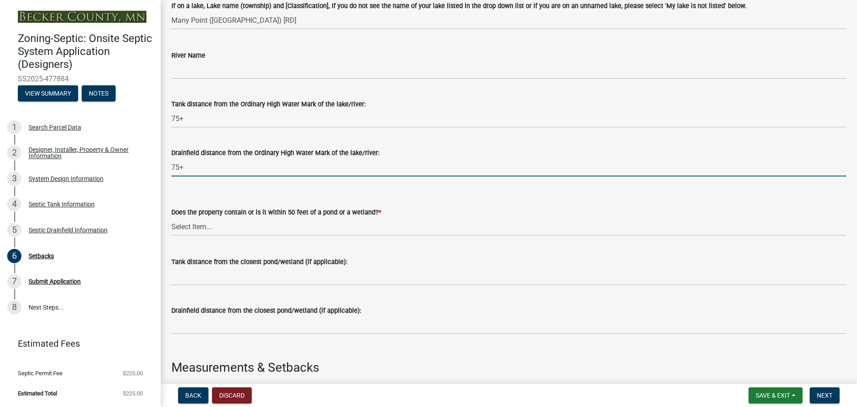
scroll to position [179, 0]
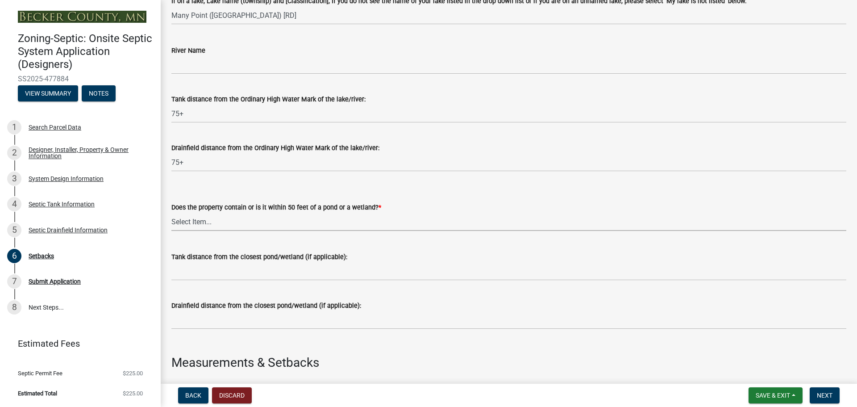
click at [193, 217] on select "Select Item... Yes No" at bounding box center [508, 222] width 675 height 18
click at [171, 213] on select "Select Item... Yes No" at bounding box center [508, 222] width 675 height 18
select select "23044af5-43bb-4cf5-8aef-2716db2ce5fc"
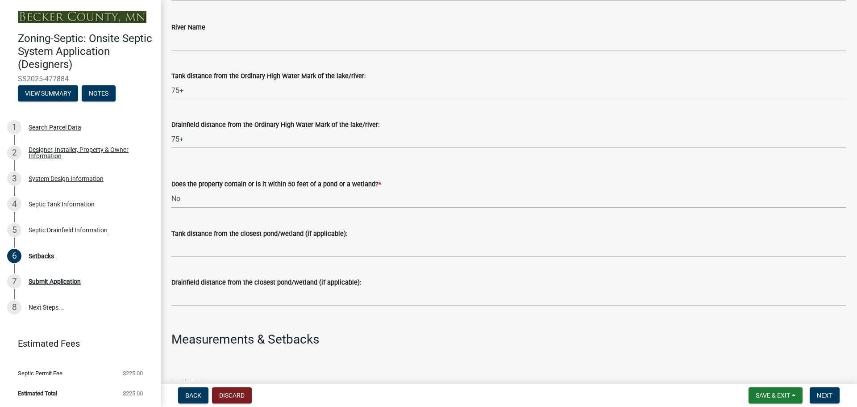
scroll to position [223, 0]
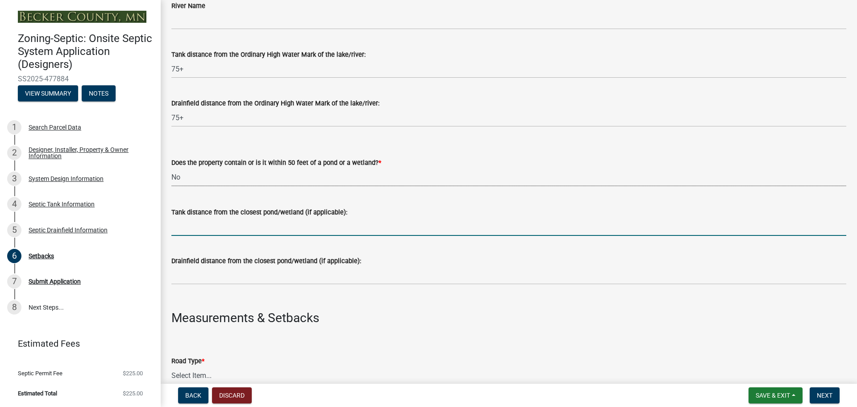
click at [187, 225] on input "Tank distance from the closest pond/wetland (if applicable):" at bounding box center [508, 226] width 675 height 18
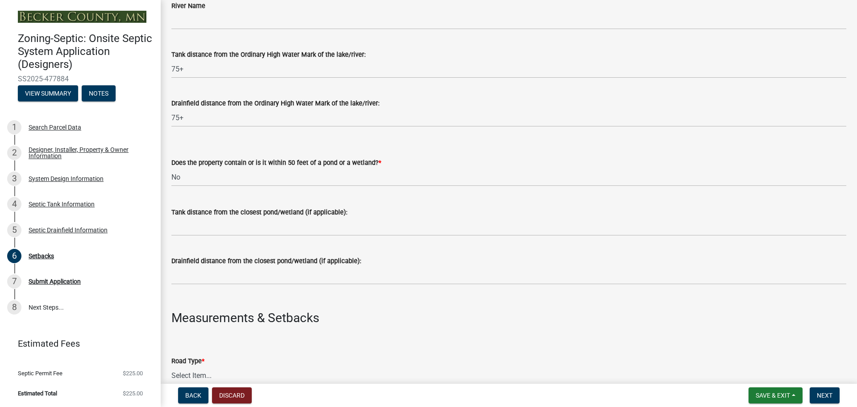
click at [451, 127] on wm-data-entity-input "Drainfield distance from the Ordinary High Water Mark of the lake/river: 75+" at bounding box center [508, 109] width 675 height 49
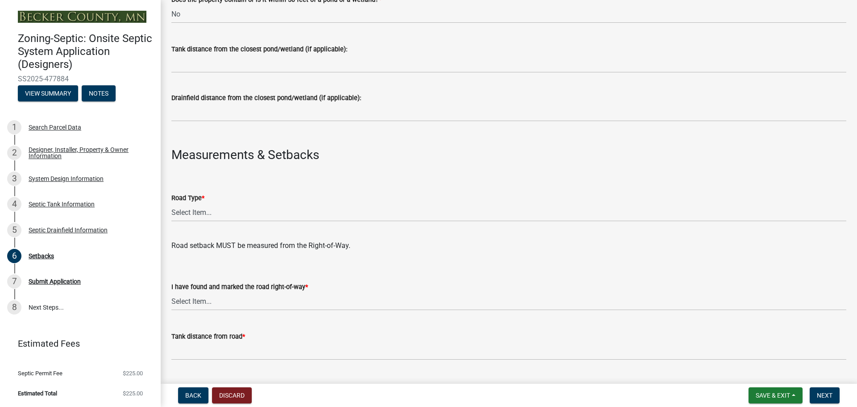
scroll to position [402, 0]
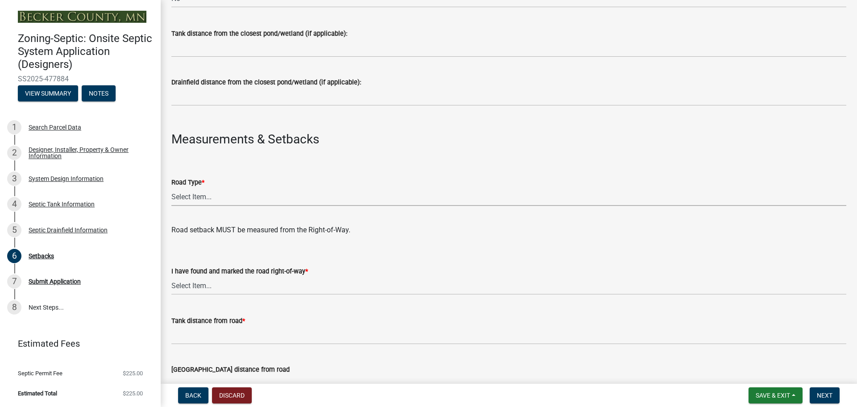
click at [193, 196] on select "Select Item... State County Public / Township Private Easement [GEOGRAPHIC_DATA]" at bounding box center [508, 197] width 675 height 18
click at [171, 188] on select "Select Item... State County Public / Township Private Easement [GEOGRAPHIC_DATA]" at bounding box center [508, 197] width 675 height 18
select select "21af9b93-f494-48c6-91ae-235d36c6c939"
click at [199, 284] on select "Select Item... Yes No" at bounding box center [508, 285] width 675 height 18
click at [171, 276] on select "Select Item... Yes No" at bounding box center [508, 285] width 675 height 18
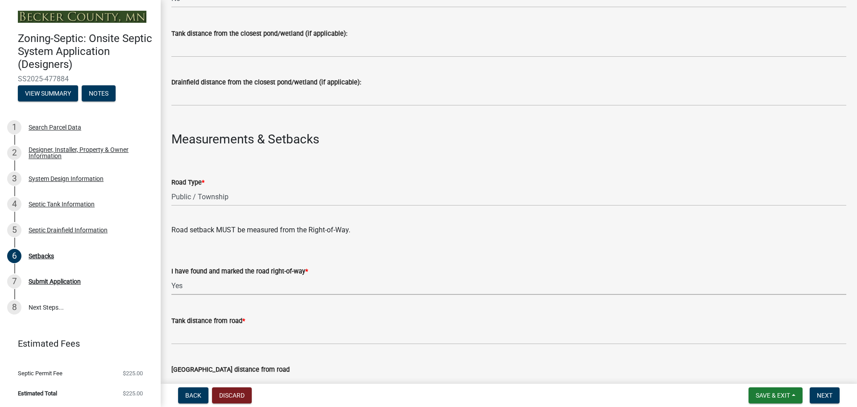
select select "a3ce498e-f8b1-44e2-889e-c4968ac74b5a"
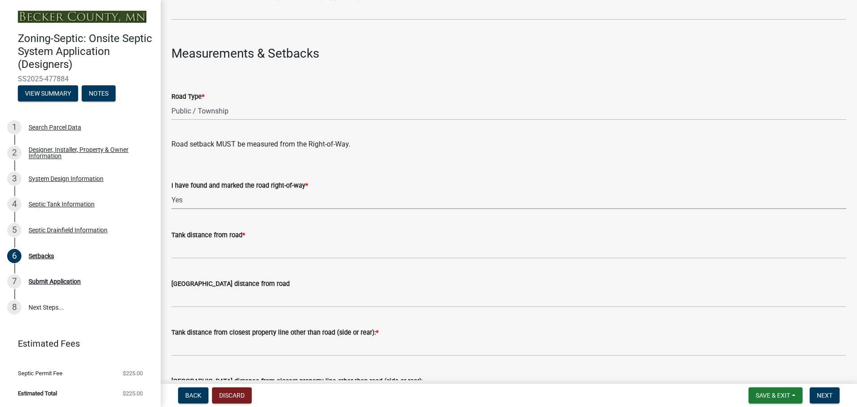
scroll to position [536, 0]
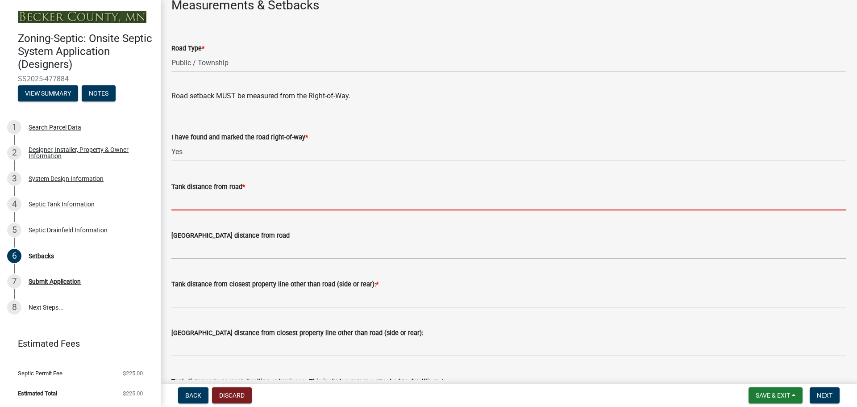
click at [186, 204] on input "Tank distance from road *" at bounding box center [508, 201] width 675 height 18
type input "10+"
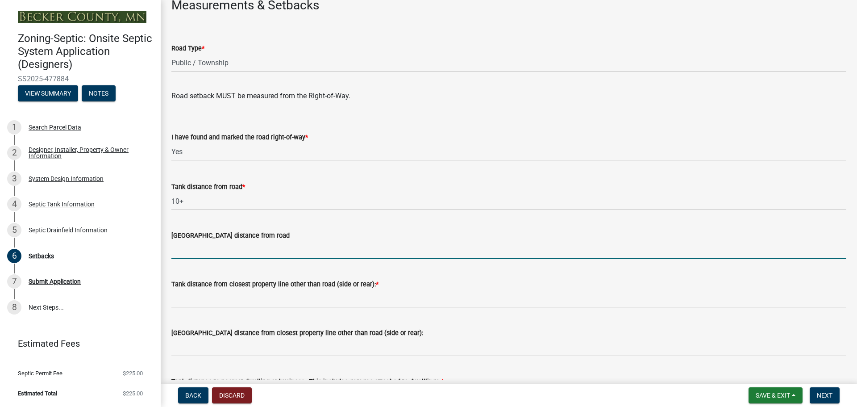
click at [206, 249] on input "[GEOGRAPHIC_DATA] distance from road" at bounding box center [508, 250] width 675 height 18
type input "10+"
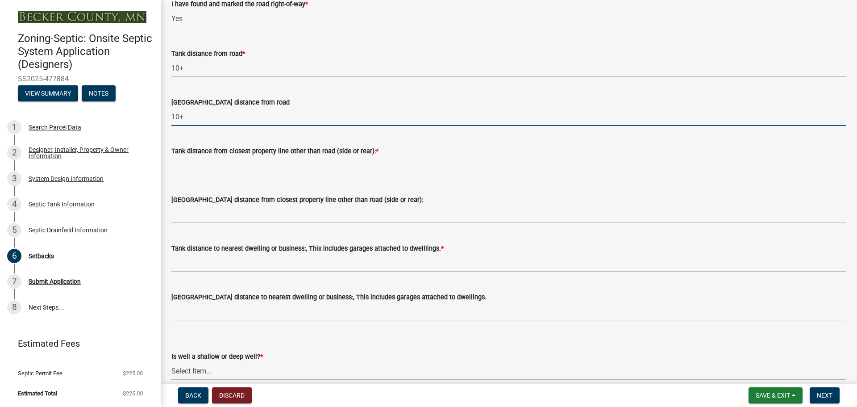
scroll to position [670, 0]
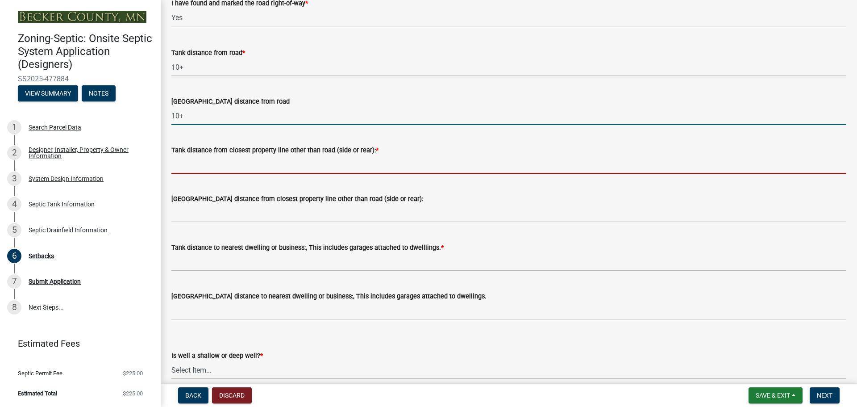
click at [189, 163] on input "Tank distance from closest property line other than road (side or rear): *" at bounding box center [508, 164] width 675 height 18
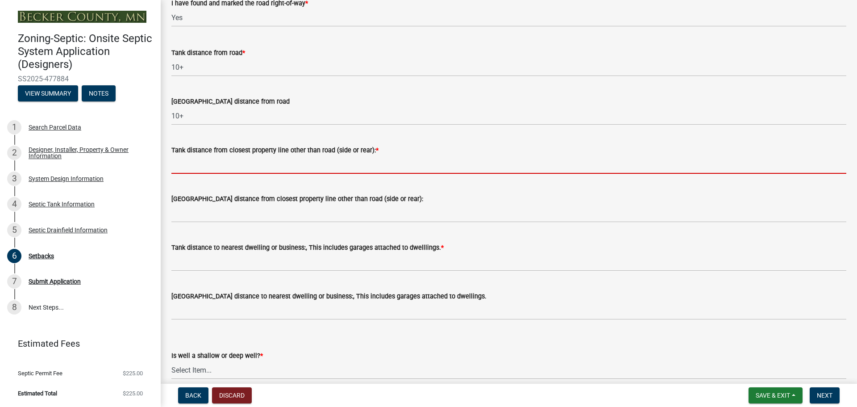
type input "10+"
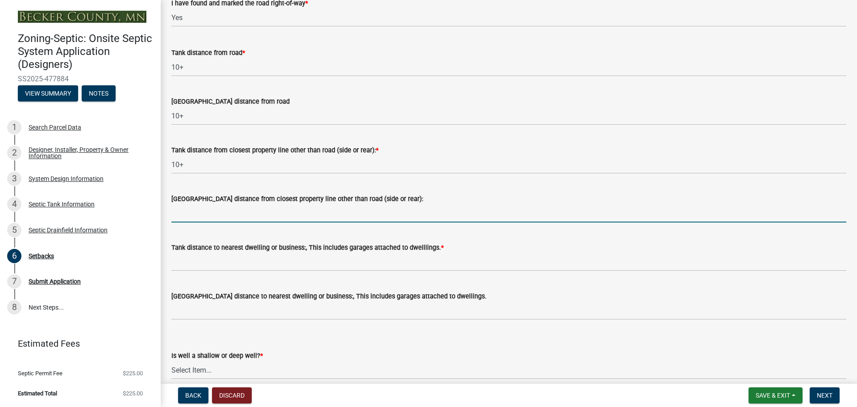
click at [207, 213] on input "[GEOGRAPHIC_DATA] distance from closest property line other than road (side or …" at bounding box center [508, 213] width 675 height 18
type input "10+"
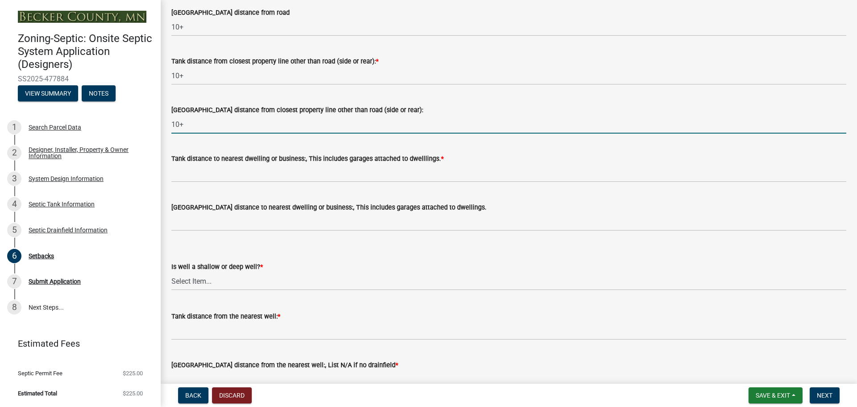
scroll to position [759, 0]
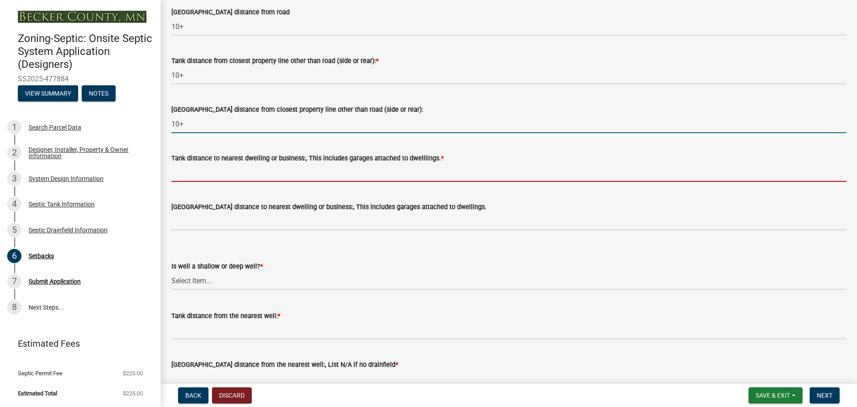
click at [196, 172] on input "Tank distance to nearest dwelling or business:, This includes garages attached …" at bounding box center [508, 172] width 675 height 18
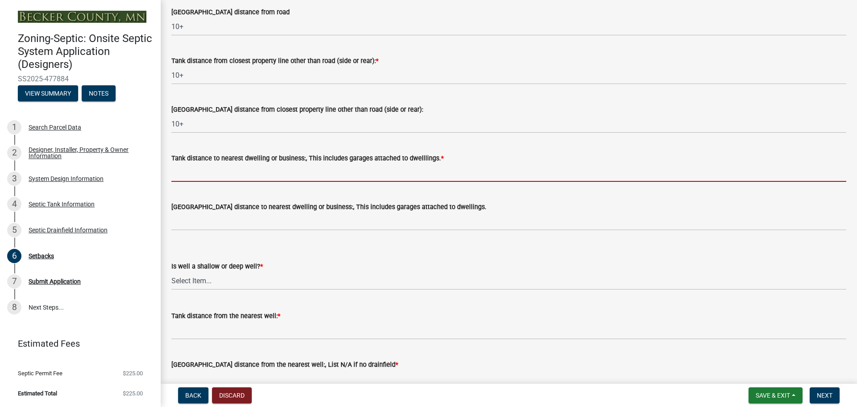
type input "10+"
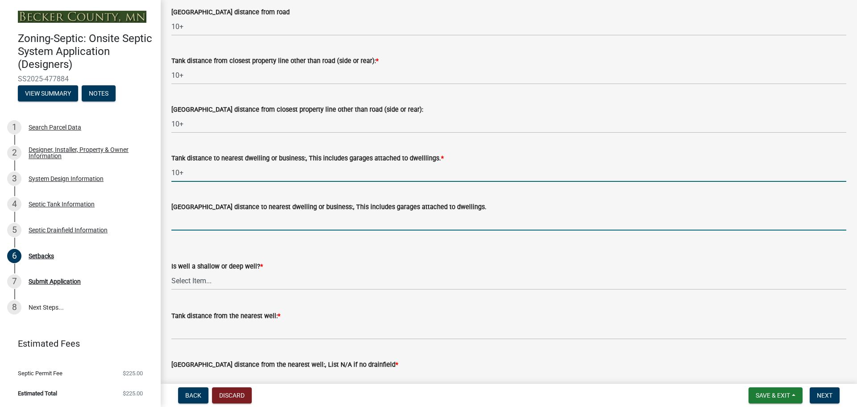
click at [196, 218] on input "[GEOGRAPHIC_DATA] distance to nearest dwelling or business:, This includes gara…" at bounding box center [508, 221] width 675 height 18
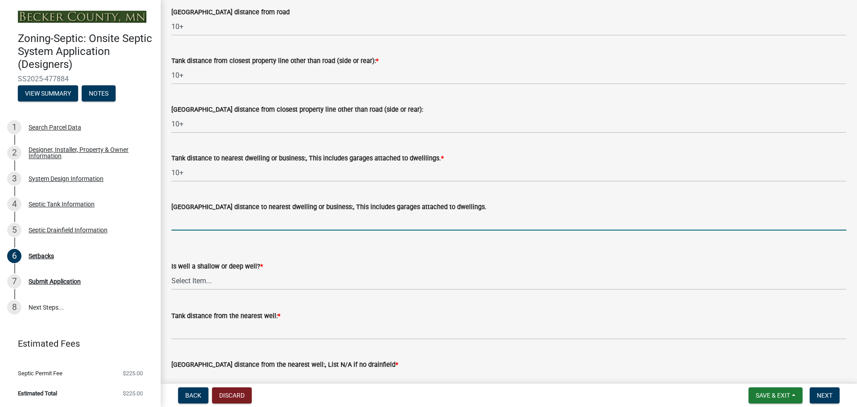
type input "20+"
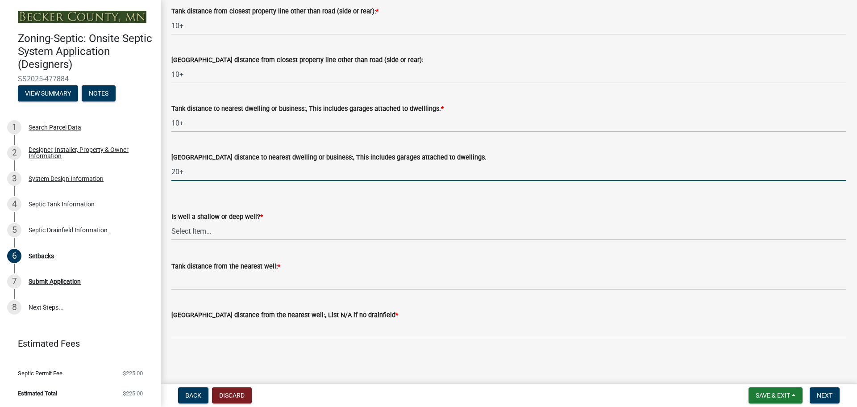
scroll to position [809, 0]
click at [194, 229] on select "Select Item... Deep Well Shallow Well No Well - Connected or to be connected to…" at bounding box center [508, 230] width 675 height 18
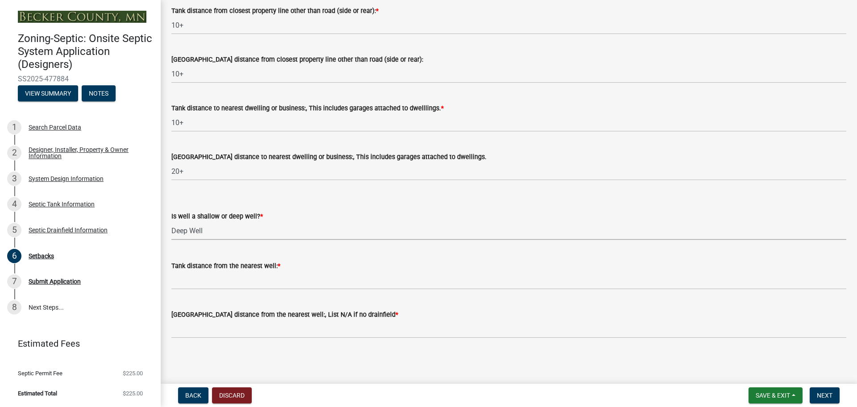
click at [171, 221] on select "Select Item... Deep Well Shallow Well No Well - Connected or to be connected to…" at bounding box center [508, 230] width 675 height 18
select select "cf78f1da-f066-4305-88a2-864abad1fa52"
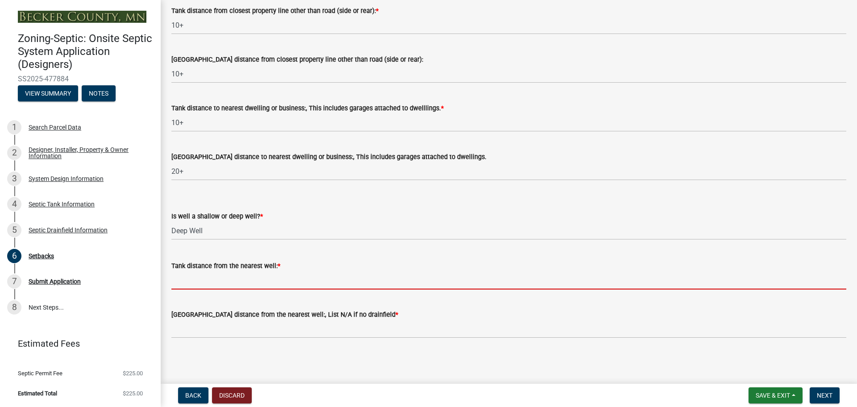
click at [204, 279] on input "Tank distance from the nearest well: *" at bounding box center [508, 280] width 675 height 18
type input "50+"
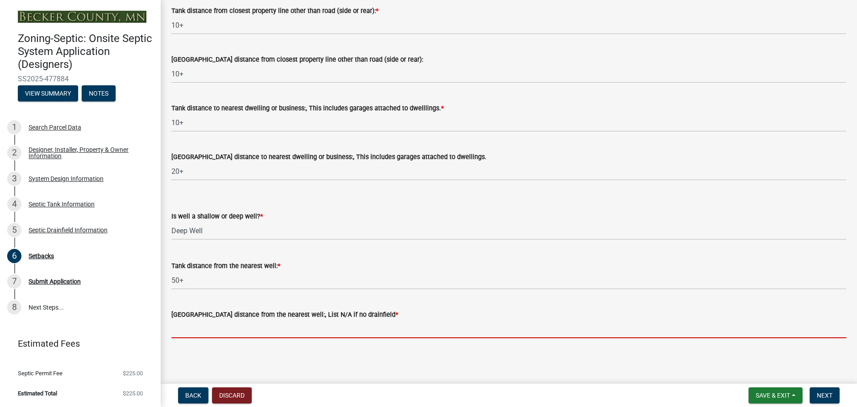
click at [193, 323] on input "[GEOGRAPHIC_DATA] distance from the nearest well:, List N/A if no drainfield *" at bounding box center [508, 329] width 675 height 18
type input "50+"
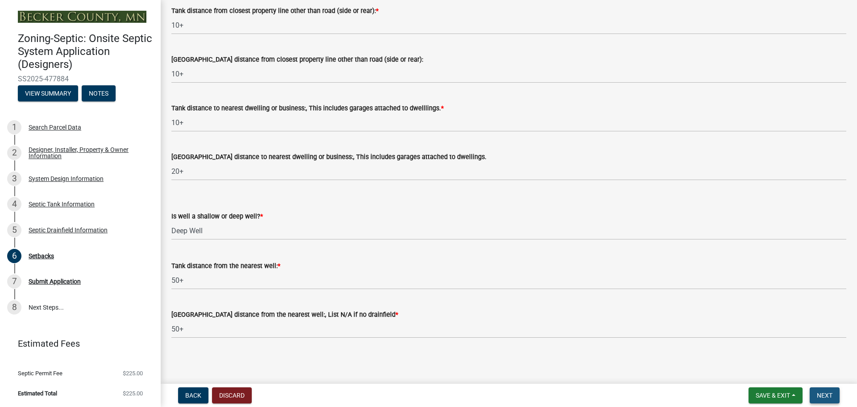
click at [823, 394] on span "Next" at bounding box center [825, 395] width 16 height 7
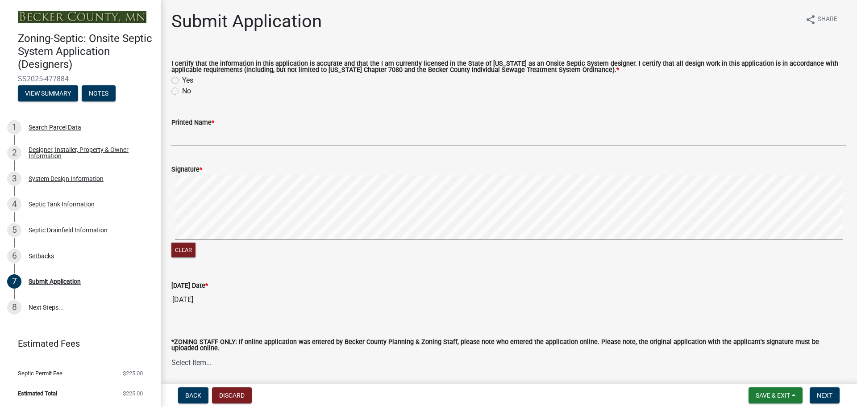
click at [182, 80] on label "Yes" at bounding box center [187, 80] width 11 height 11
click at [182, 80] on input "Yes" at bounding box center [185, 78] width 6 height 6
radio input "true"
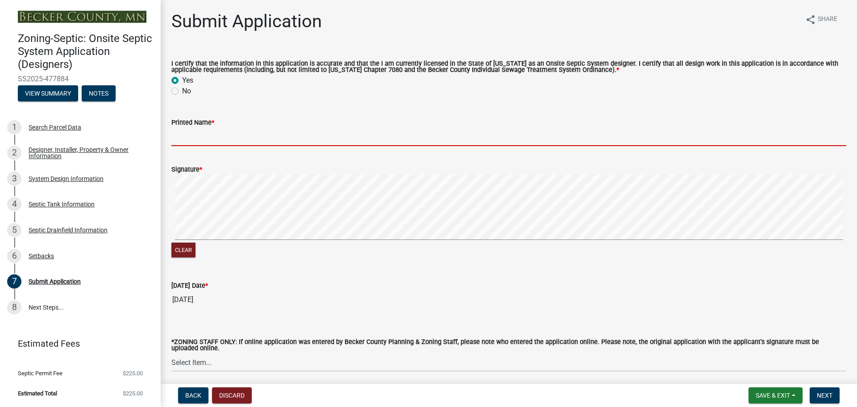
click at [275, 138] on input "Printed Name *" at bounding box center [508, 137] width 675 height 18
type input "[PERSON_NAME]"
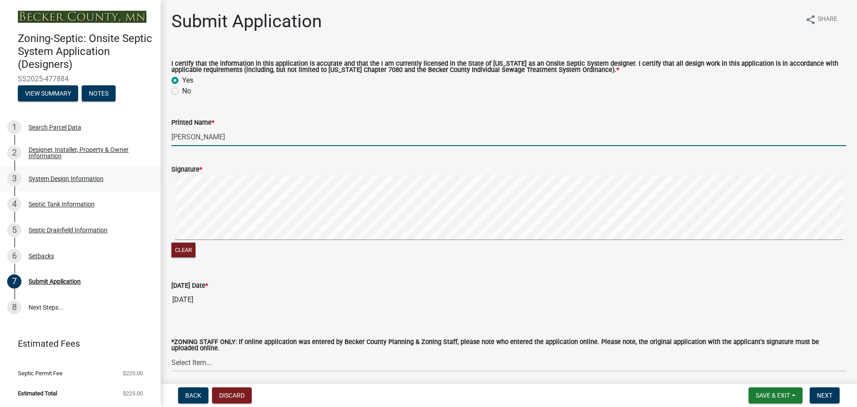
click at [63, 182] on div "System Design Information" at bounding box center [66, 178] width 75 height 6
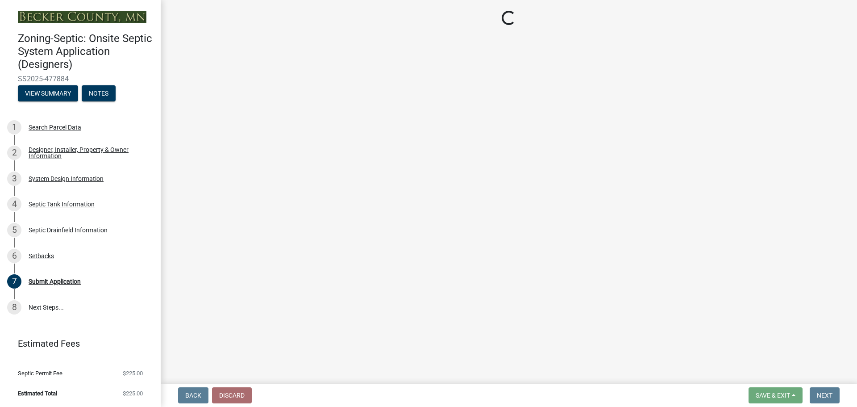
select select "55497d75-c43f-4635-a730-e0737ce05d56"
select select "841e6e1b-3a1e-4ec6-be41-af079aae60a3"
select select "011fbff4-a41d-4a75-9bd8-71c7e6c69e0d"
select select "85fdfef2-2683-4311-b5d5-5505f6411127"
select select "d95a9312-c8a1-4ec7-8581-25dbcf440a1f"
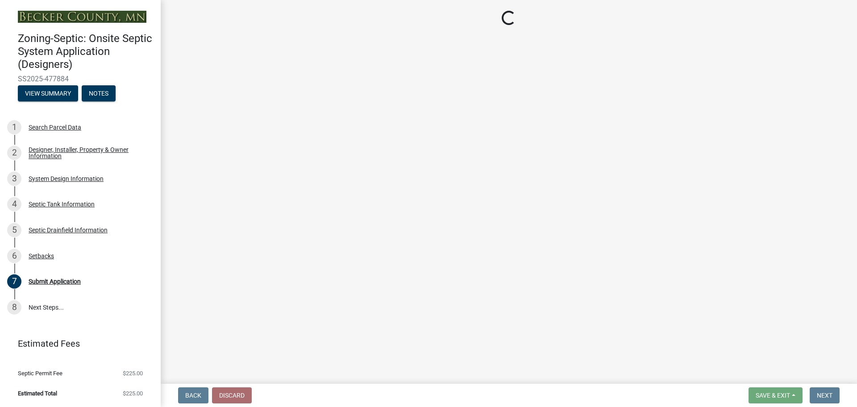
select select "ba735beb-519e-40f0-ae20-62d65fc4c46b"
select select "ef698bf5-6172-44c1-9ffb-522c07469aed"
select select "384fc250-a67e-4e5e-a6e0-19116deb63e7"
select select "a0c59fcd-b61c-4c3a-90a8-e70849750c47"
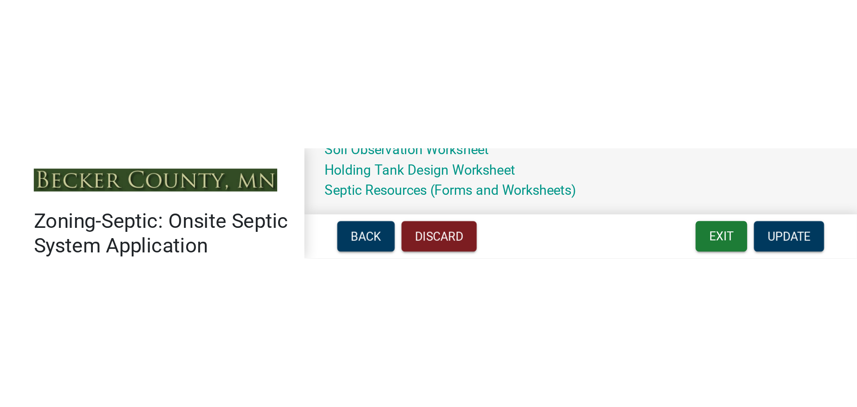
scroll to position [223, 0]
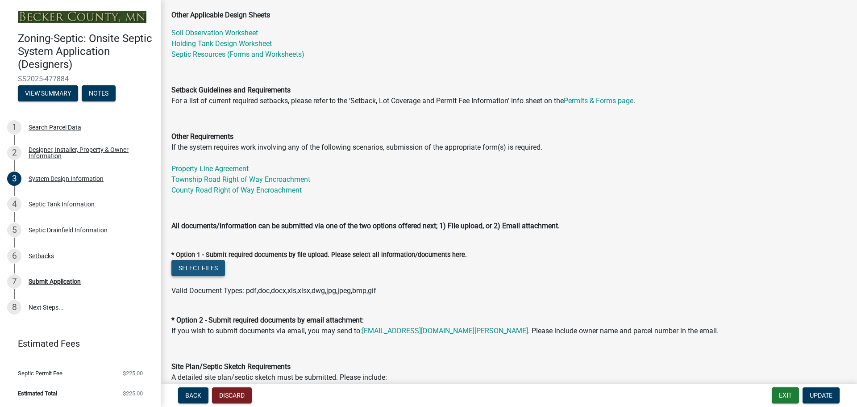
click at [198, 269] on button "Select files" at bounding box center [198, 268] width 54 height 16
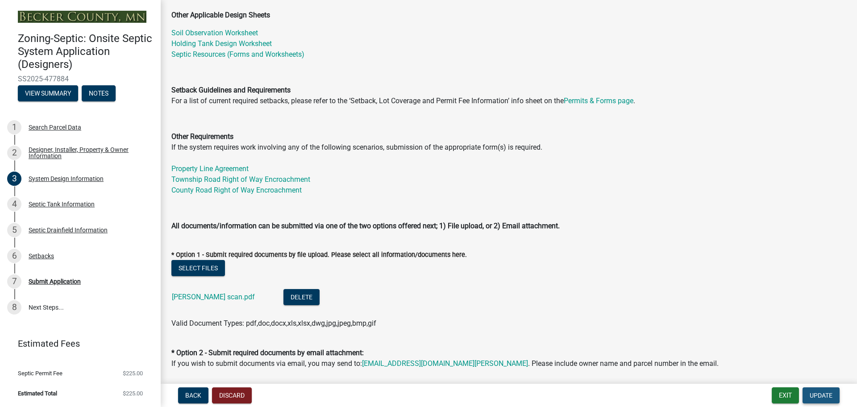
click at [819, 396] on span "Update" at bounding box center [821, 395] width 23 height 7
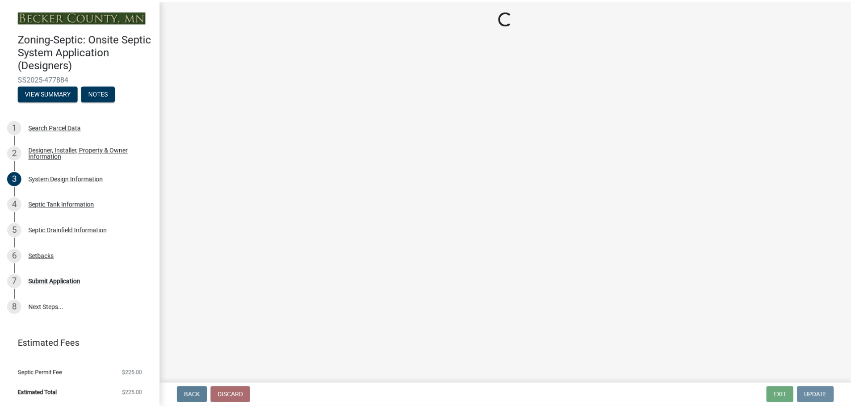
scroll to position [0, 0]
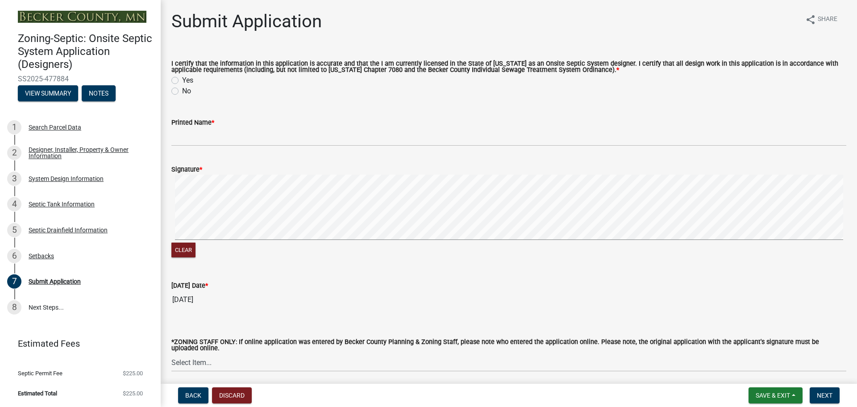
click at [182, 80] on label "Yes" at bounding box center [187, 80] width 11 height 11
click at [182, 80] on input "Yes" at bounding box center [185, 78] width 6 height 6
radio input "true"
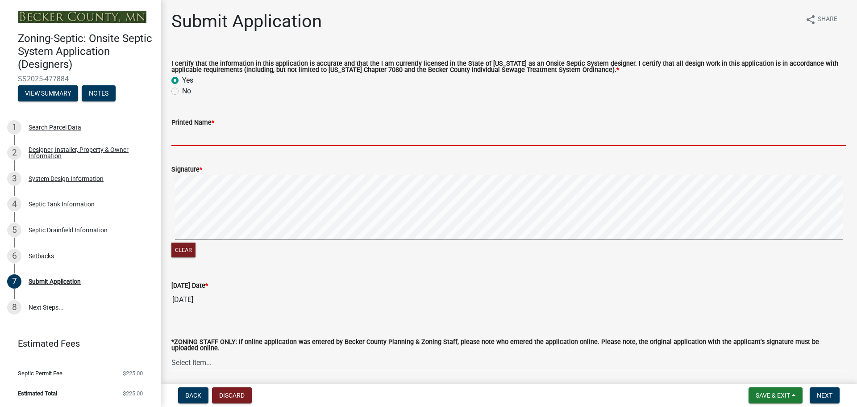
click at [246, 133] on input "Printed Name *" at bounding box center [508, 137] width 675 height 18
type input "[PERSON_NAME]"
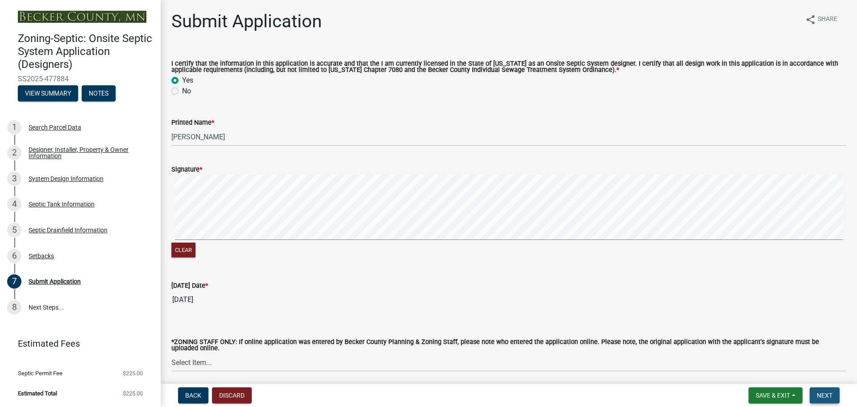
click at [825, 394] on span "Next" at bounding box center [825, 395] width 16 height 7
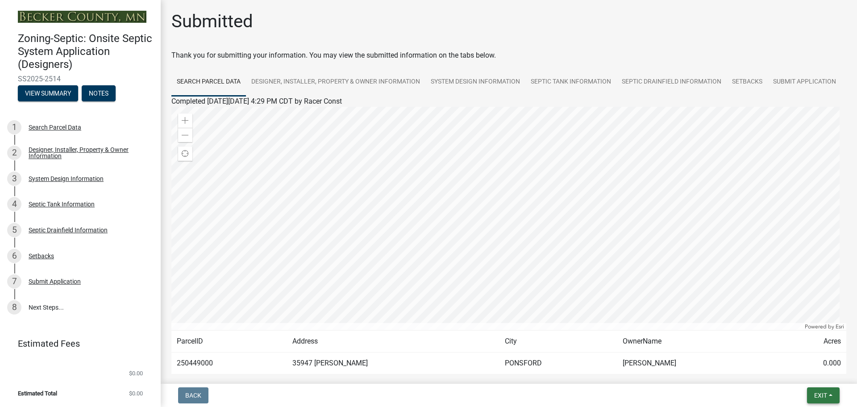
click at [825, 394] on span "Exit" at bounding box center [820, 395] width 13 height 7
click at [798, 371] on button "Save & Exit" at bounding box center [803, 371] width 71 height 21
